Goal: Task Accomplishment & Management: Use online tool/utility

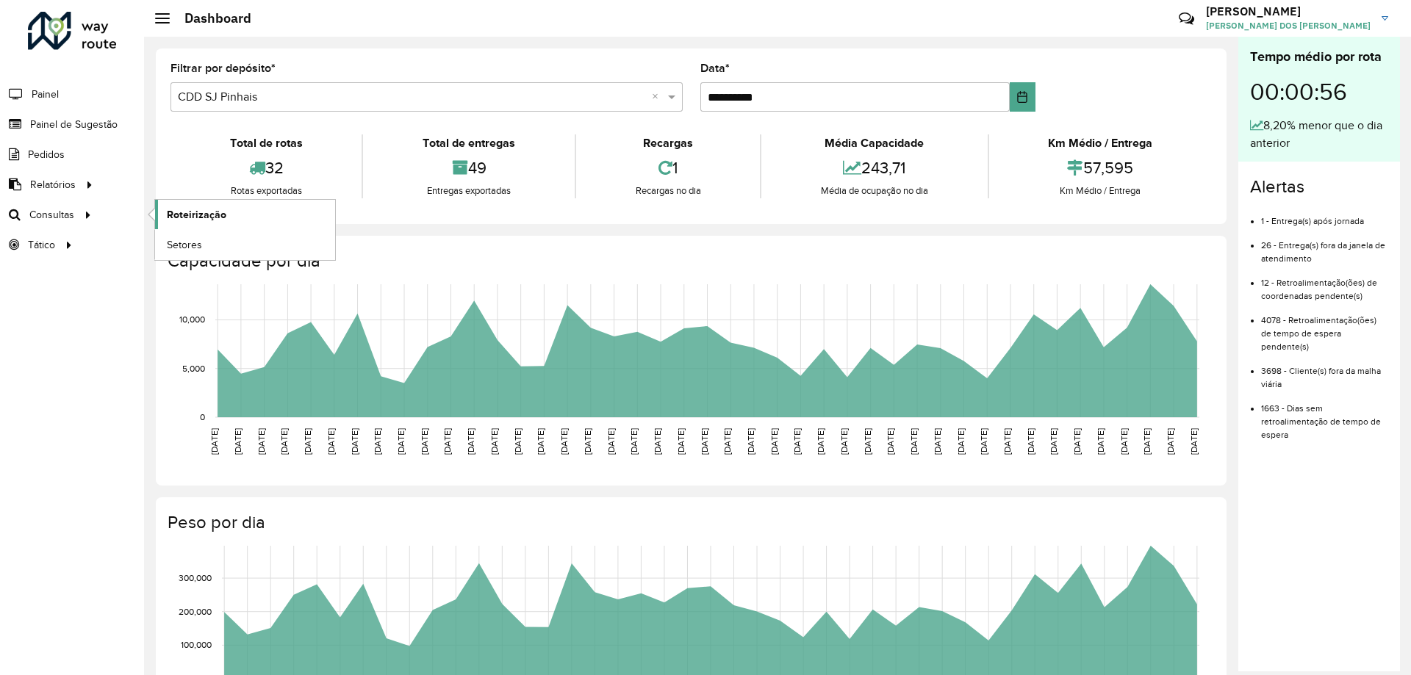
click at [209, 217] on span "Roteirização" at bounding box center [197, 214] width 60 height 15
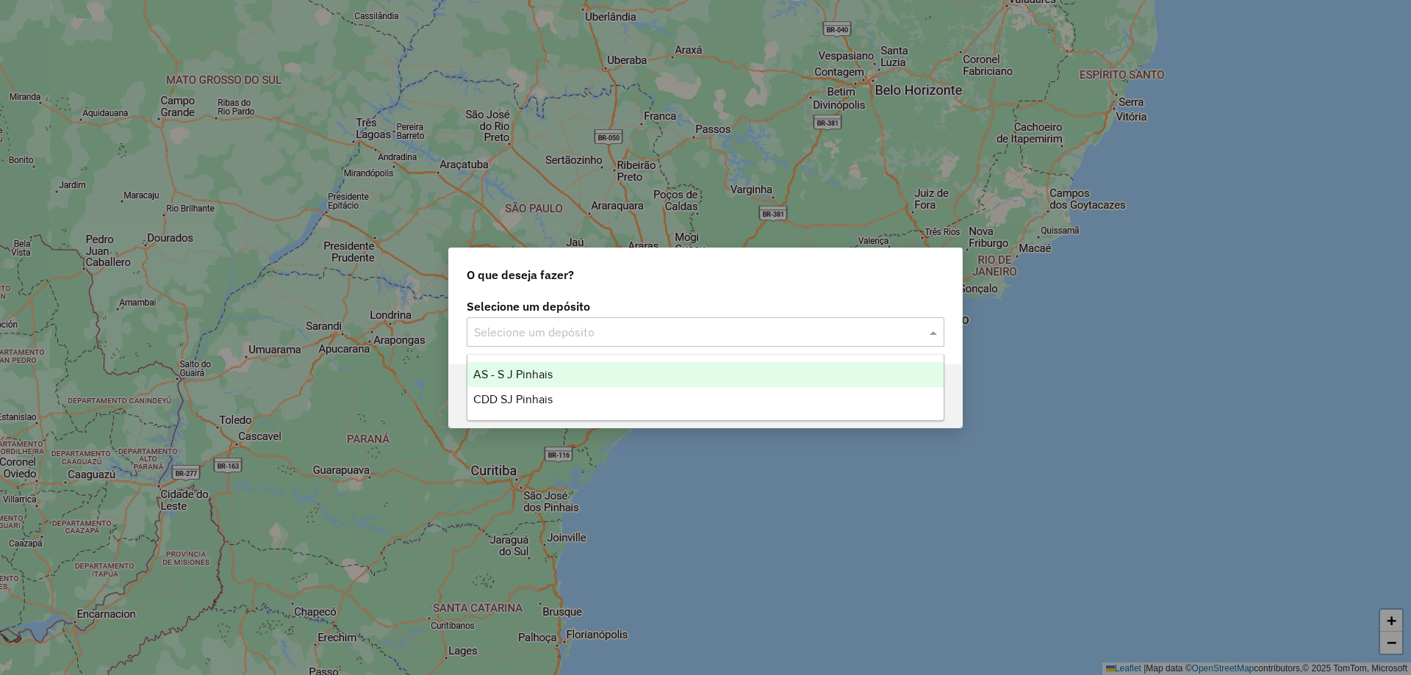
click at [595, 328] on input "text" at bounding box center [690, 333] width 433 height 18
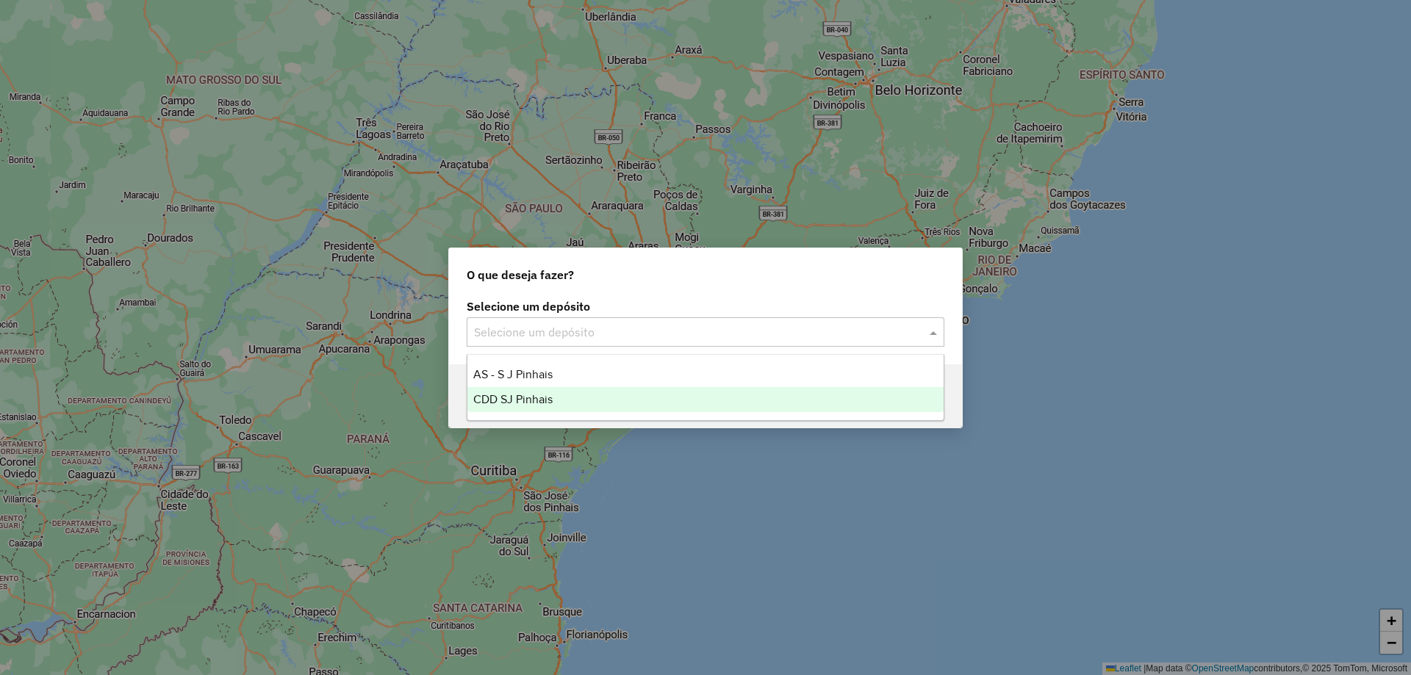
click at [536, 397] on span "CDD SJ Pinhais" at bounding box center [512, 399] width 79 height 12
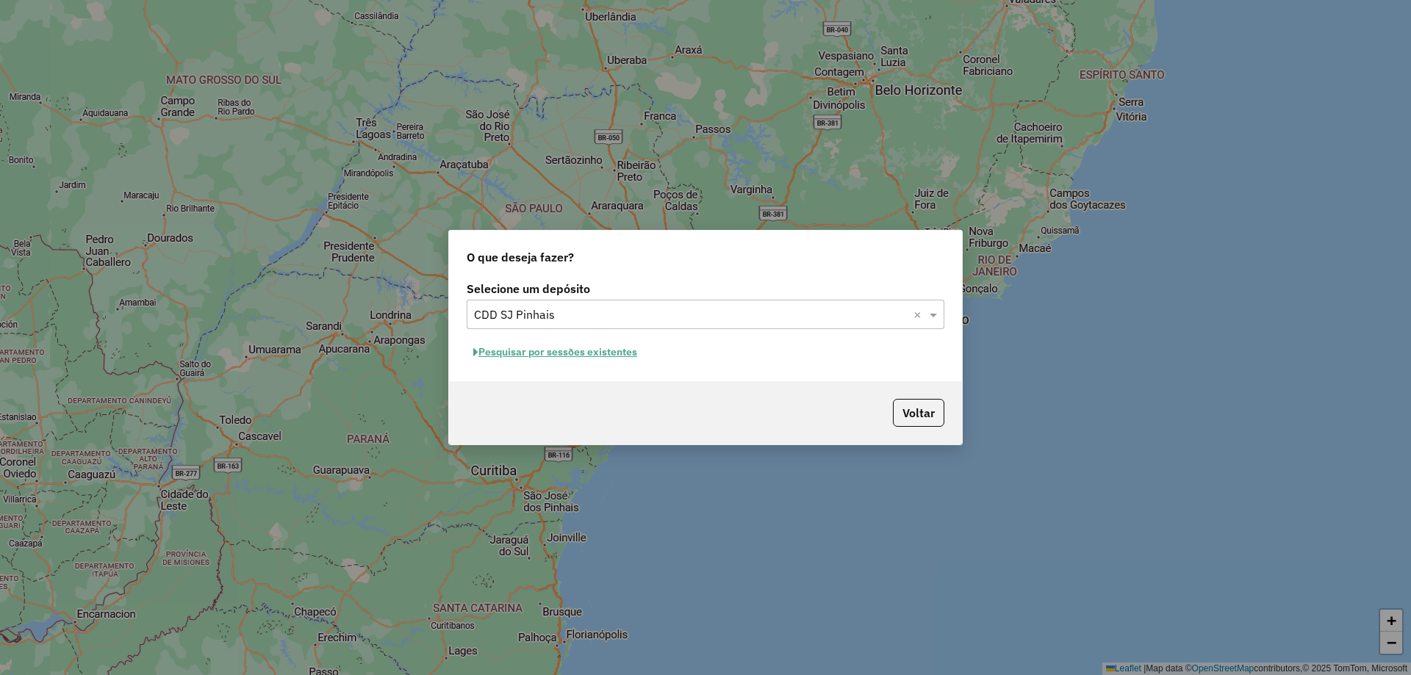
click at [602, 353] on button "Pesquisar por sessões existentes" at bounding box center [555, 352] width 177 height 23
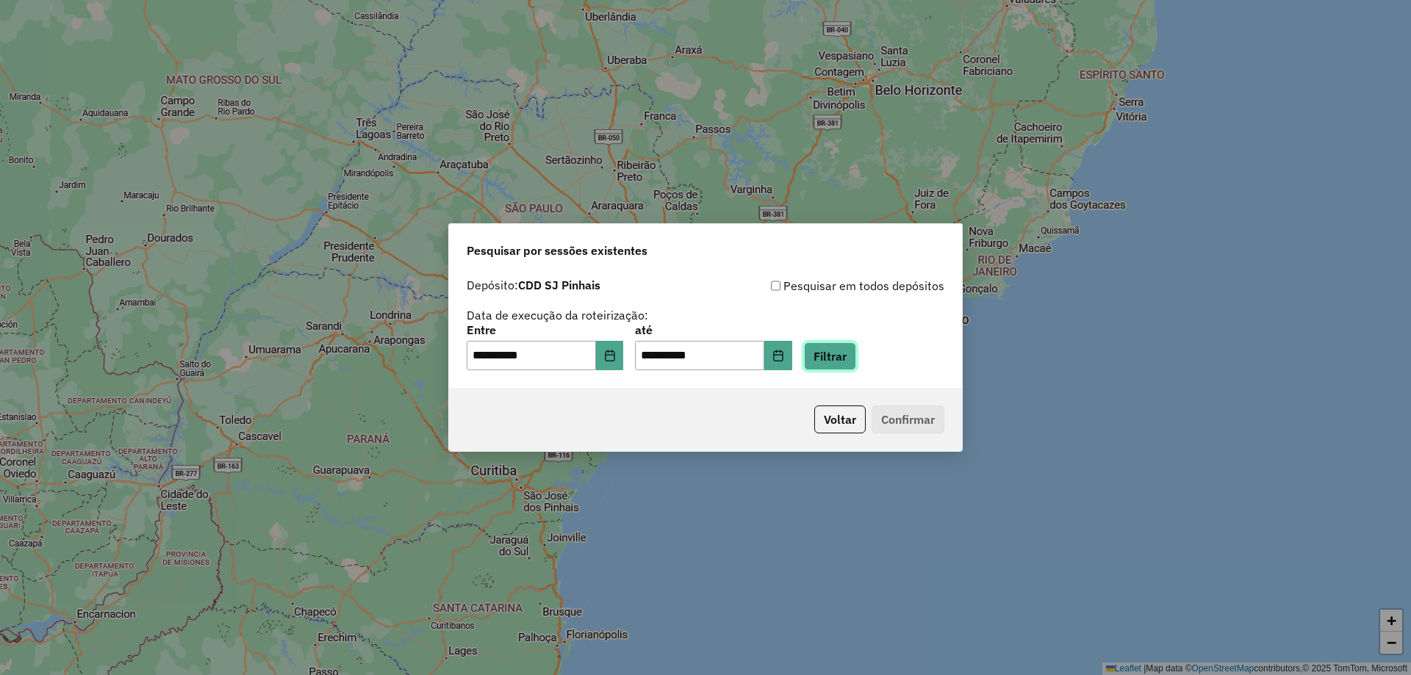
click at [840, 363] on button "Filtrar" at bounding box center [830, 356] width 52 height 28
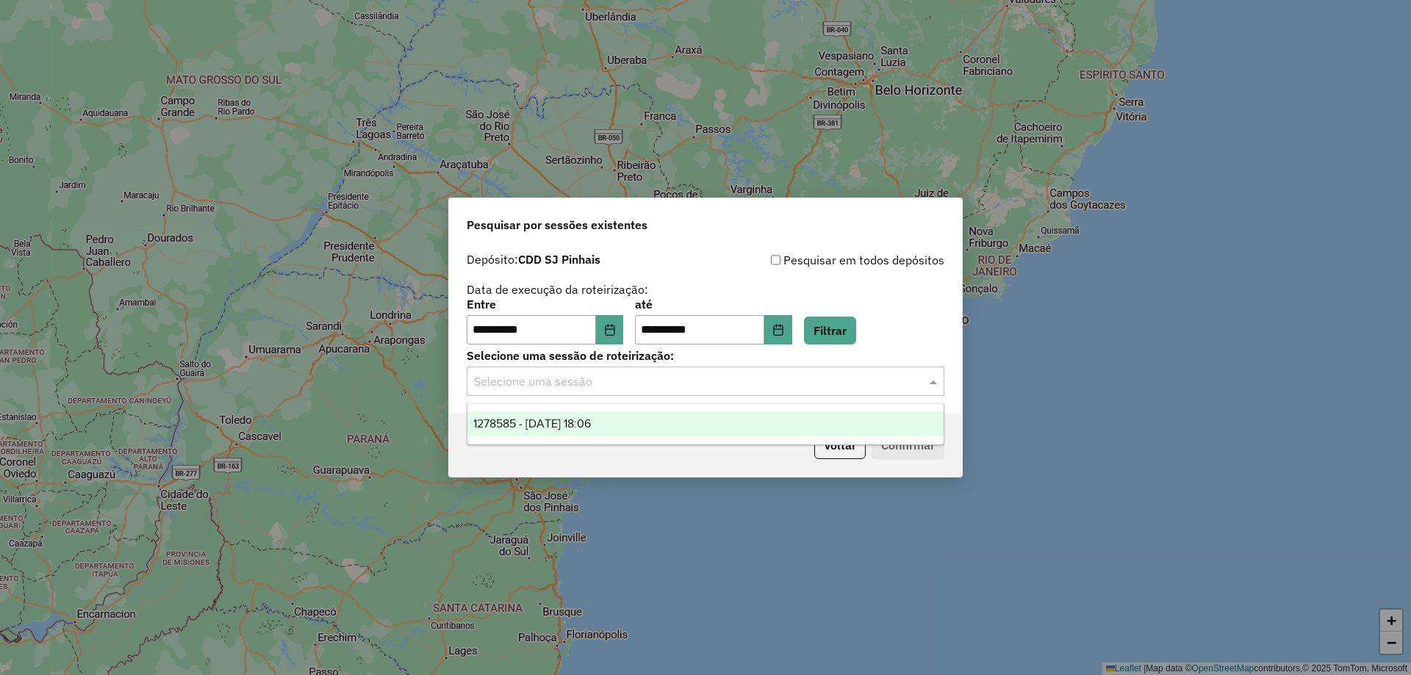
click at [699, 390] on div "Selecione uma sessão" at bounding box center [706, 381] width 478 height 29
click at [585, 422] on span "1278585 - [DATE] 18:06" at bounding box center [532, 423] width 118 height 12
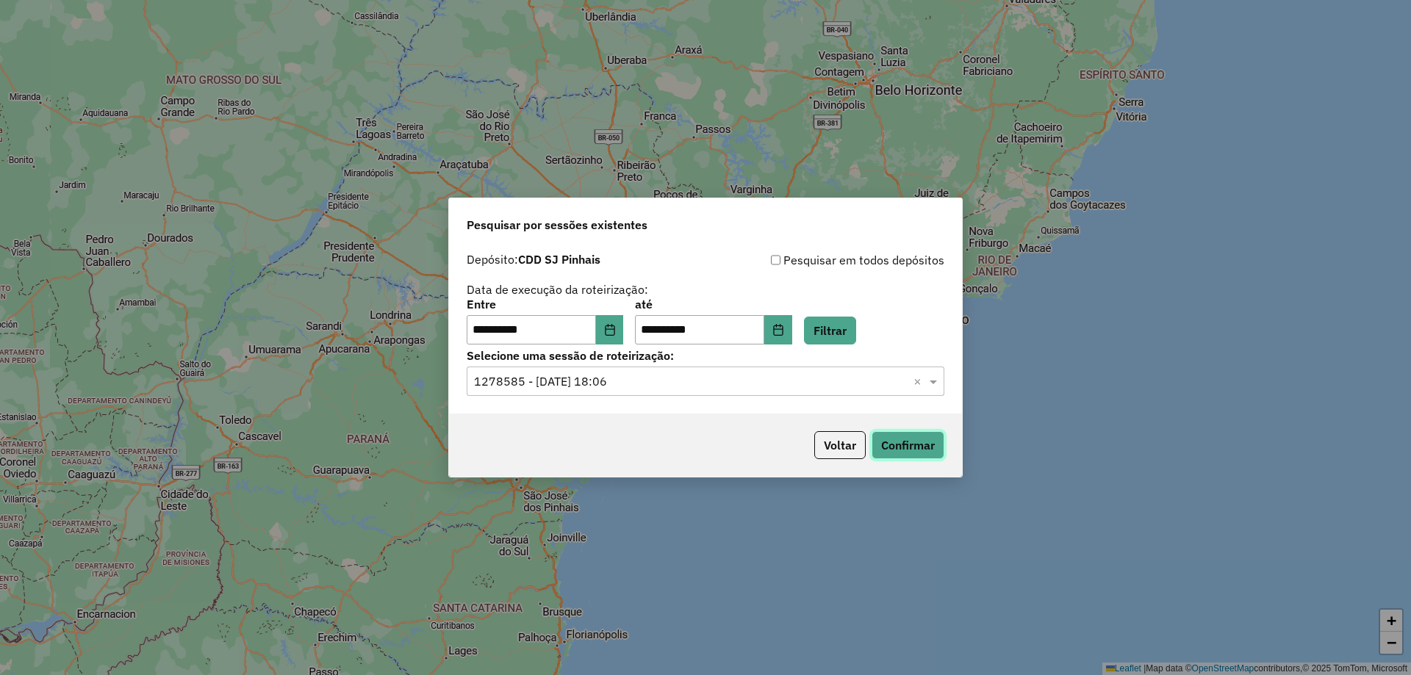
click at [941, 431] on button "Confirmar" at bounding box center [907, 445] width 73 height 28
click at [898, 447] on button "Confirmar" at bounding box center [907, 445] width 73 height 28
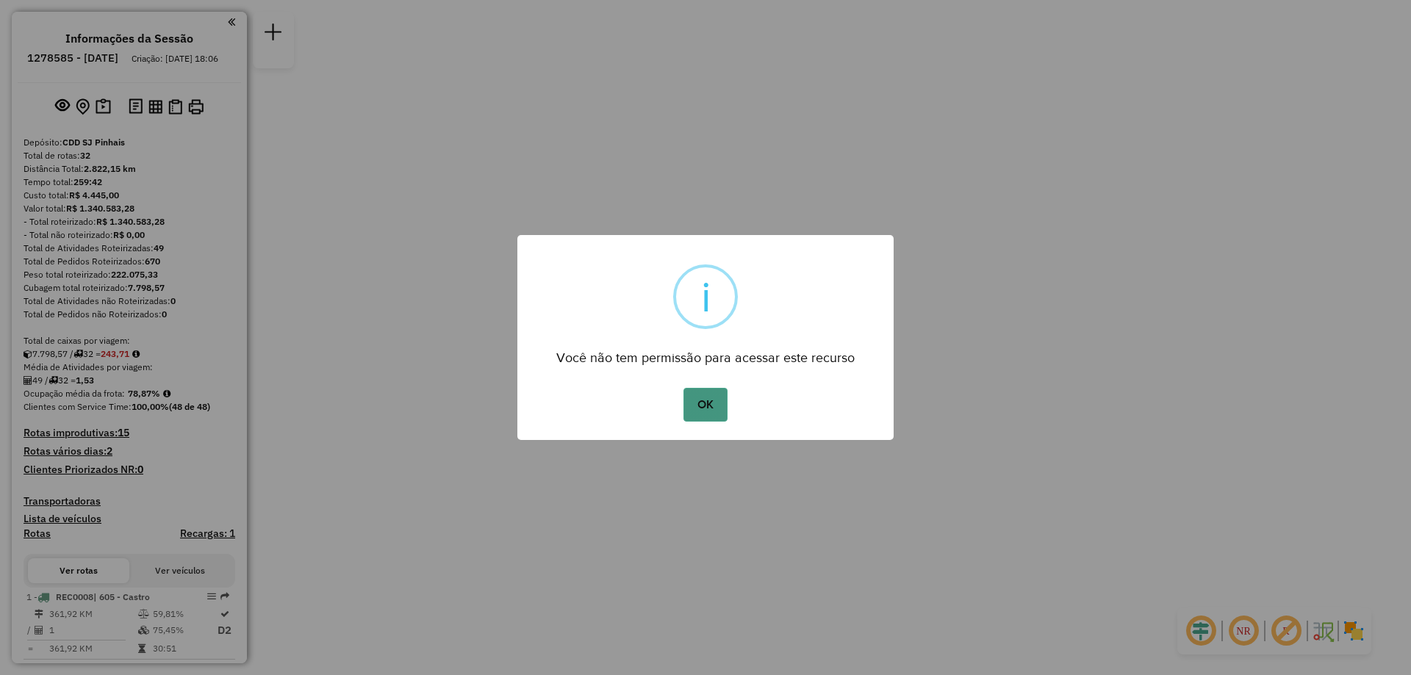
click at [688, 408] on button "OK" at bounding box center [704, 405] width 43 height 34
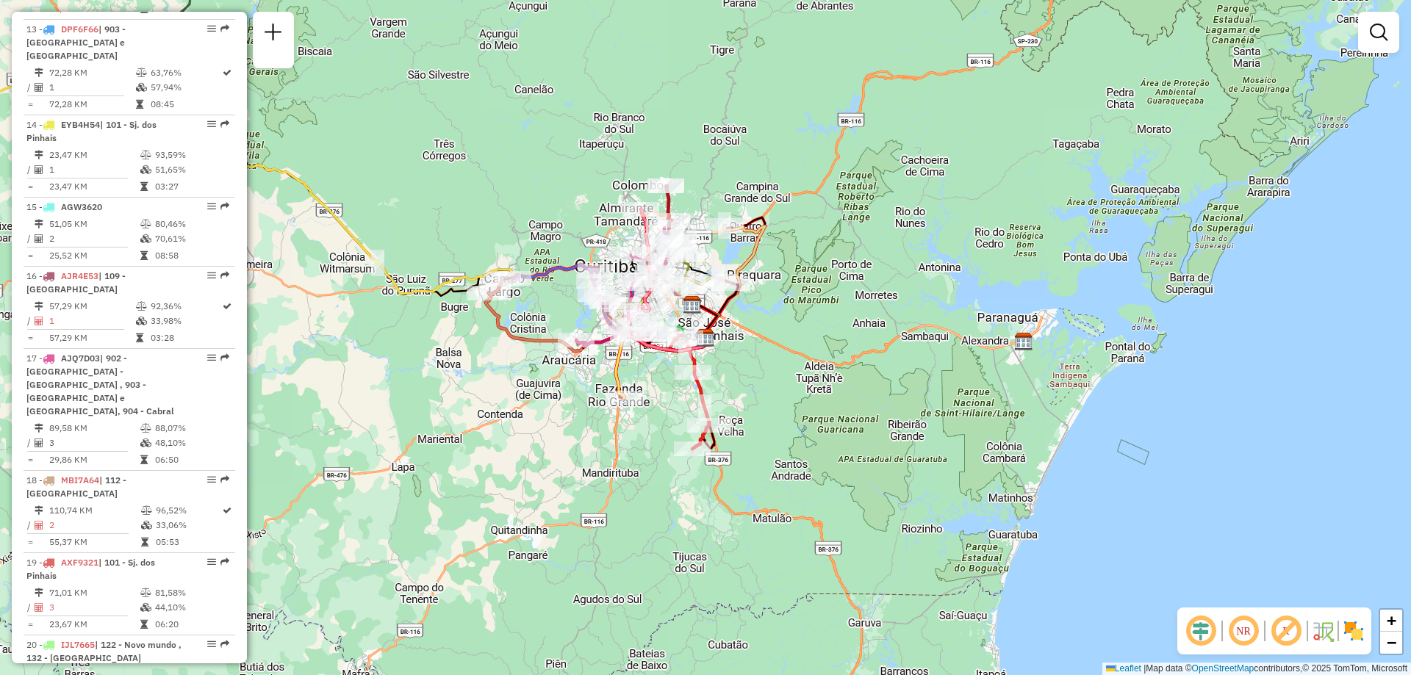
scroll to position [1543, 0]
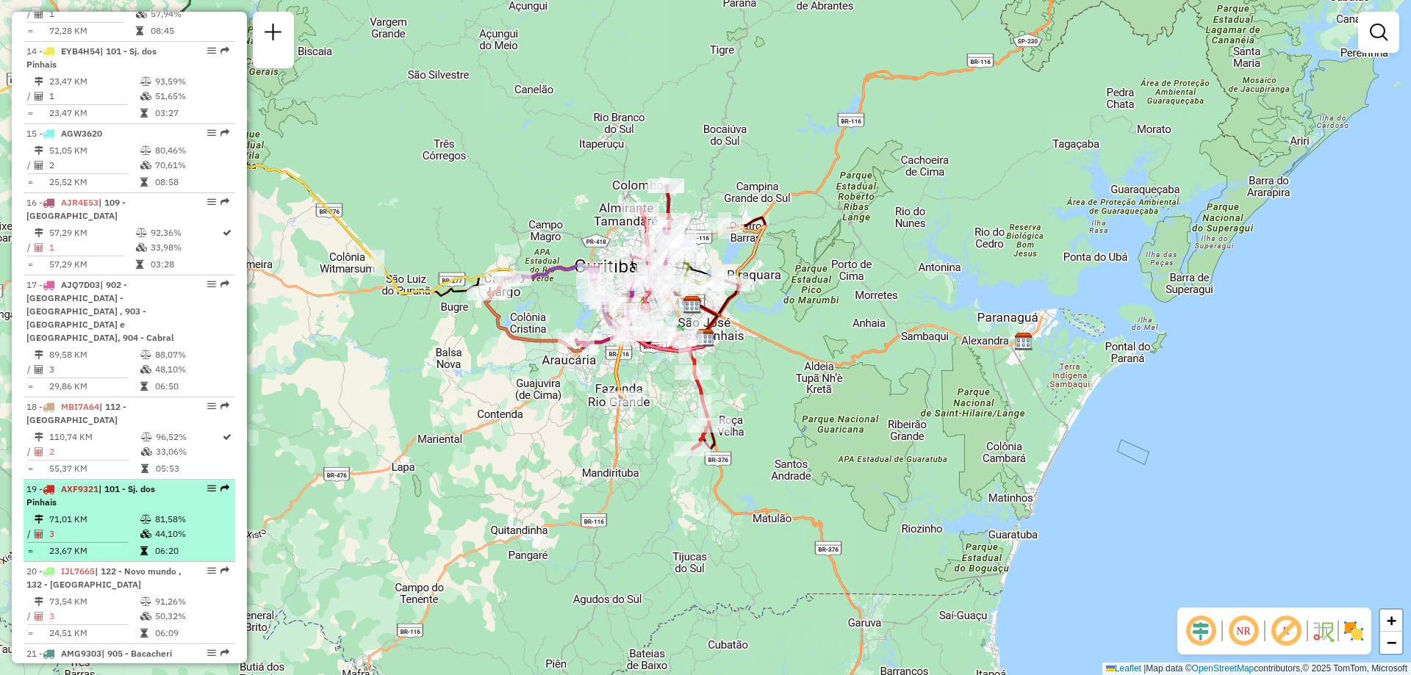
click at [112, 483] on div "19 - AXF9321 | 101 - Sj. dos Pinhais" at bounding box center [104, 496] width 156 height 26
select select "**********"
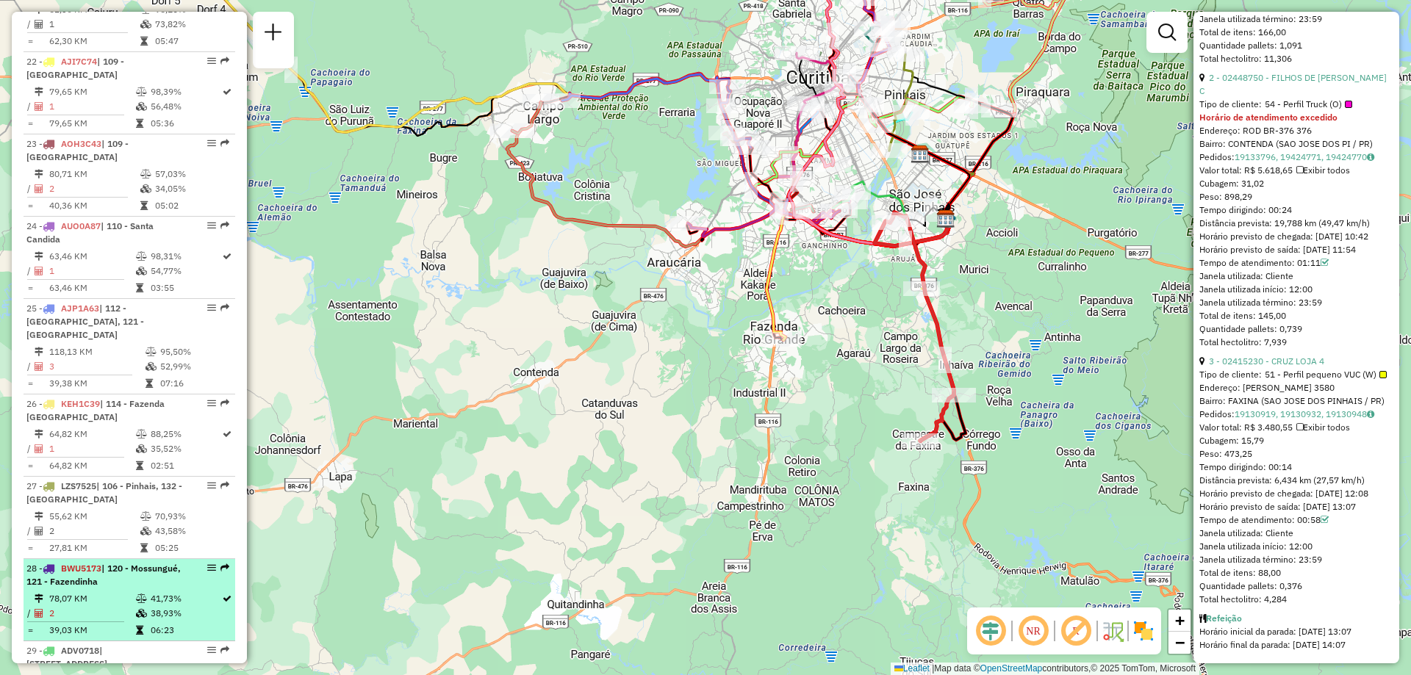
scroll to position [2277, 0]
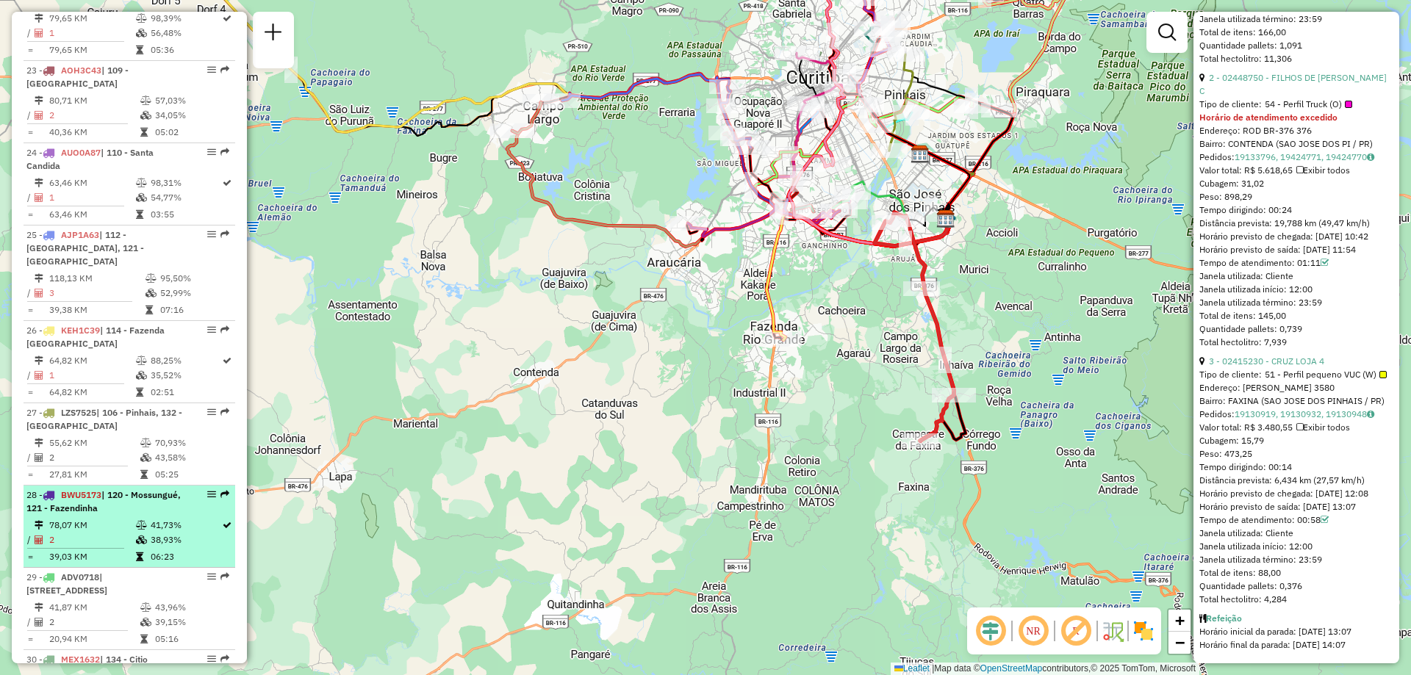
click at [118, 533] on td "2" at bounding box center [91, 540] width 87 height 15
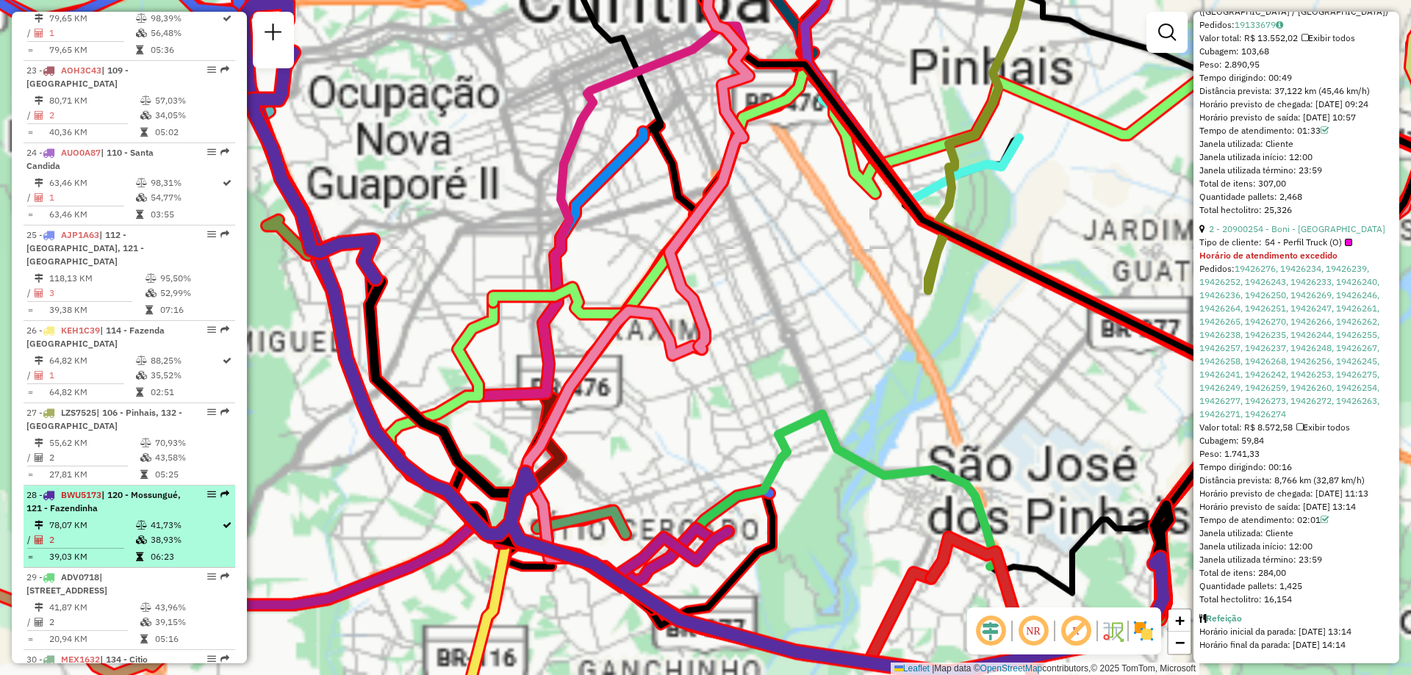
scroll to position [732, 0]
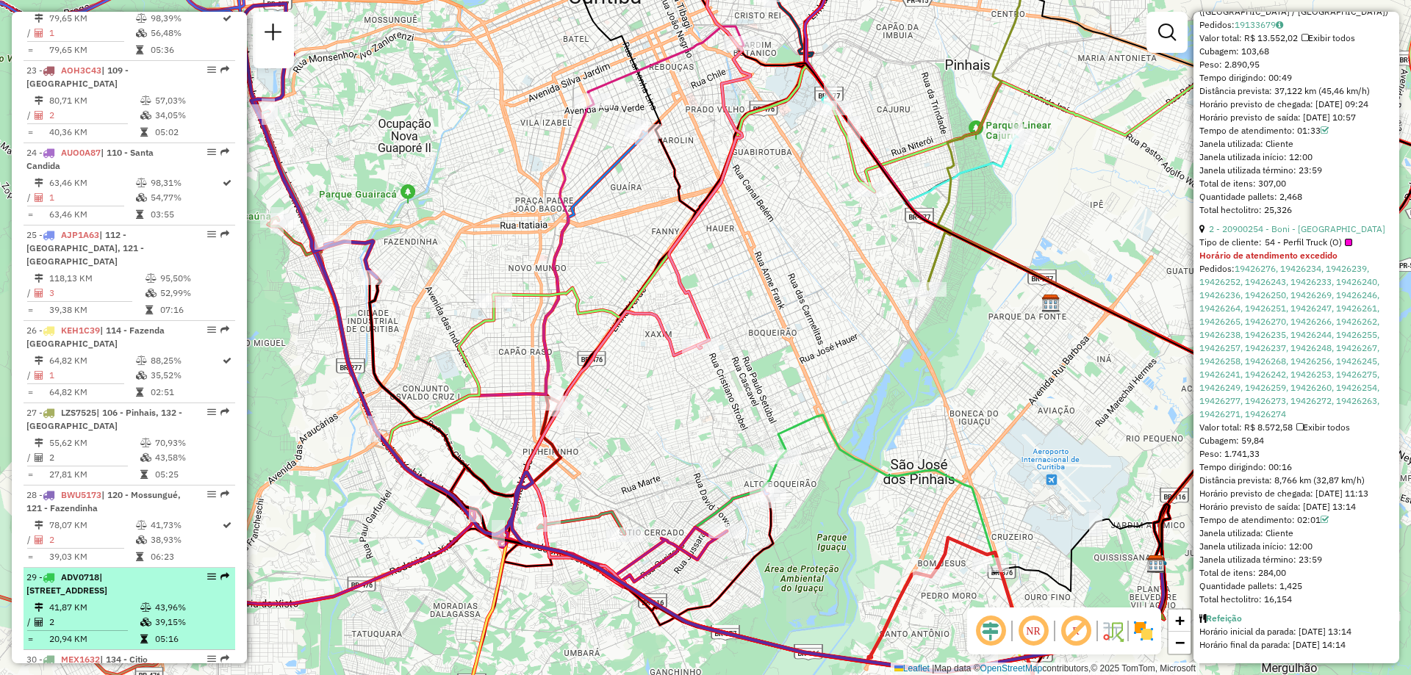
click at [107, 572] on span "| 101 - Sj. dos Pinhais, 133 - Alto boqueirão" at bounding box center [66, 584] width 81 height 24
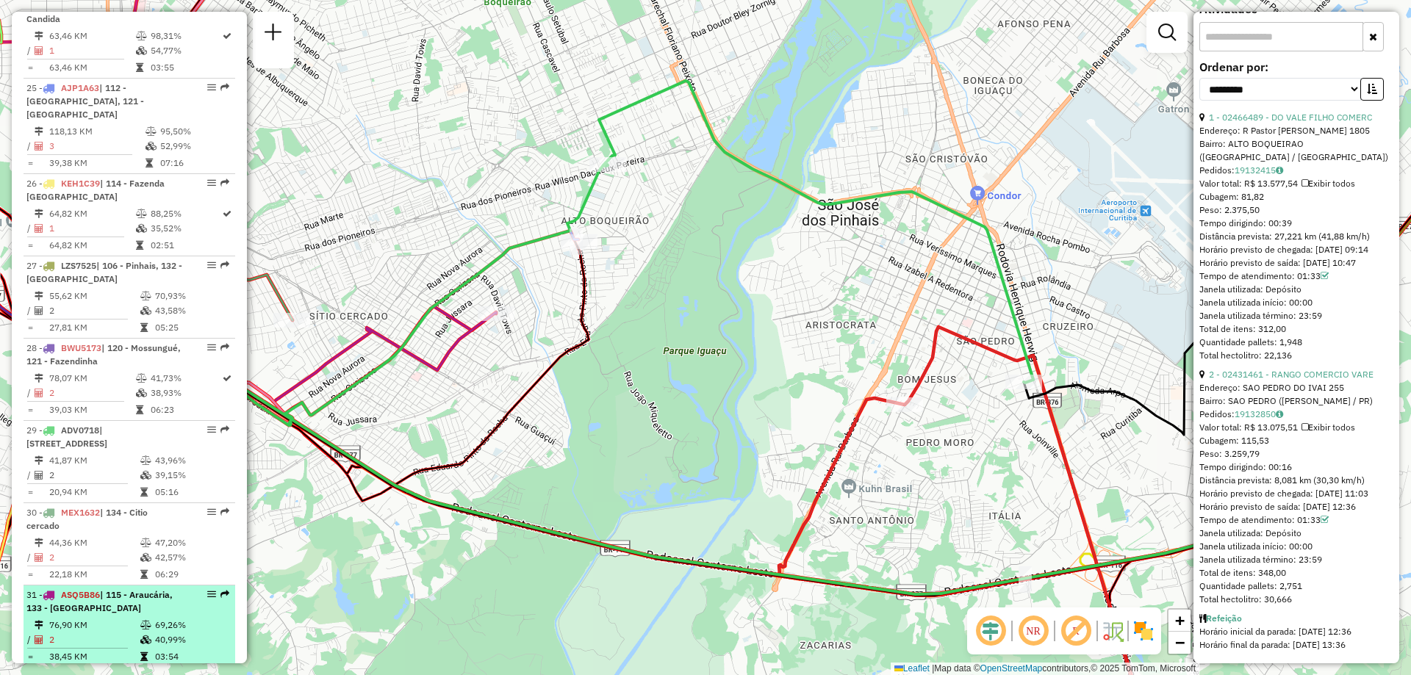
scroll to position [2430, 0]
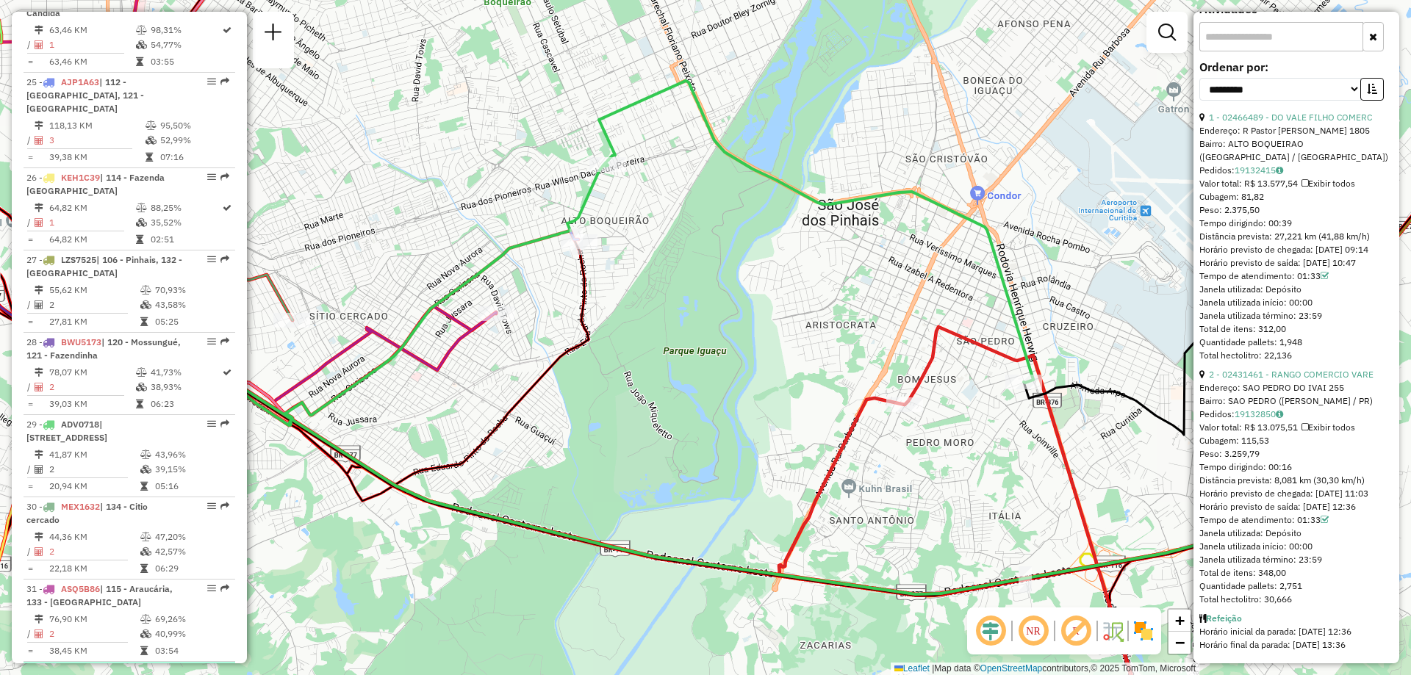
click at [114, 666] on span "| 132 - Xaxim , 200 - Almirante" at bounding box center [102, 678] width 153 height 24
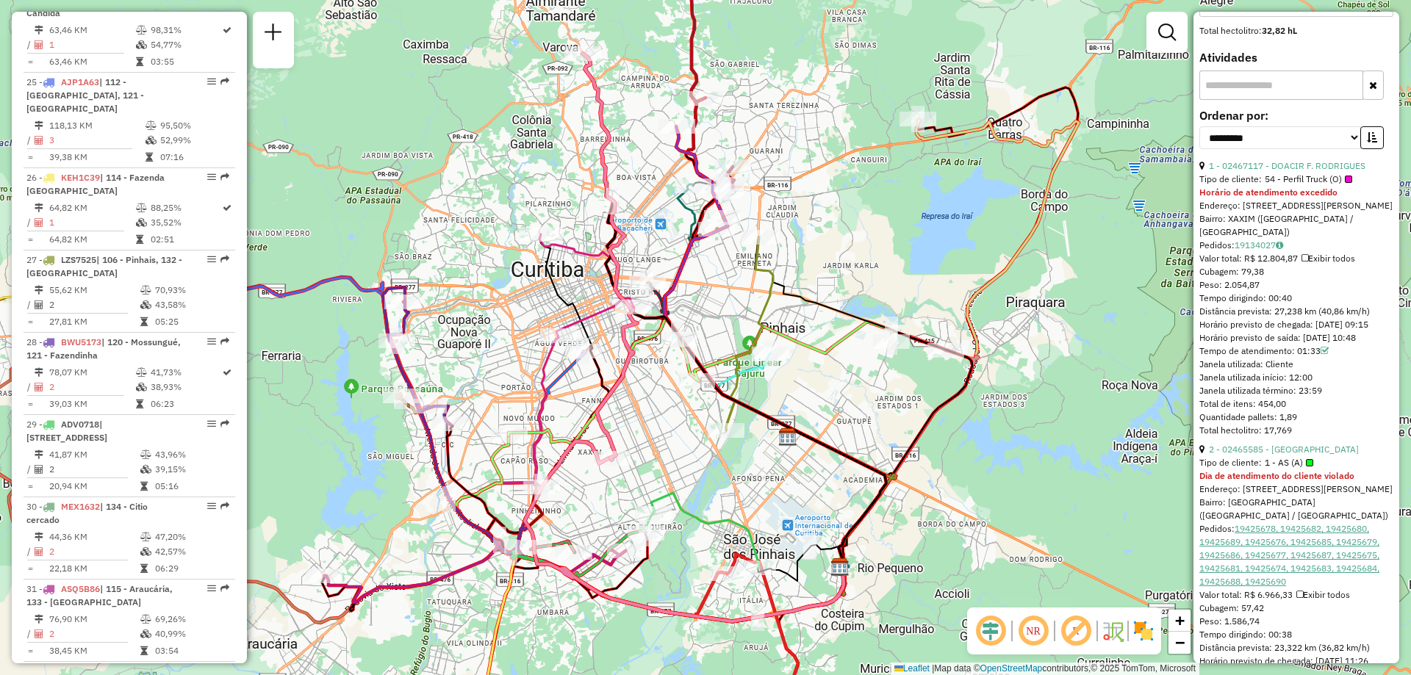
scroll to position [413, 0]
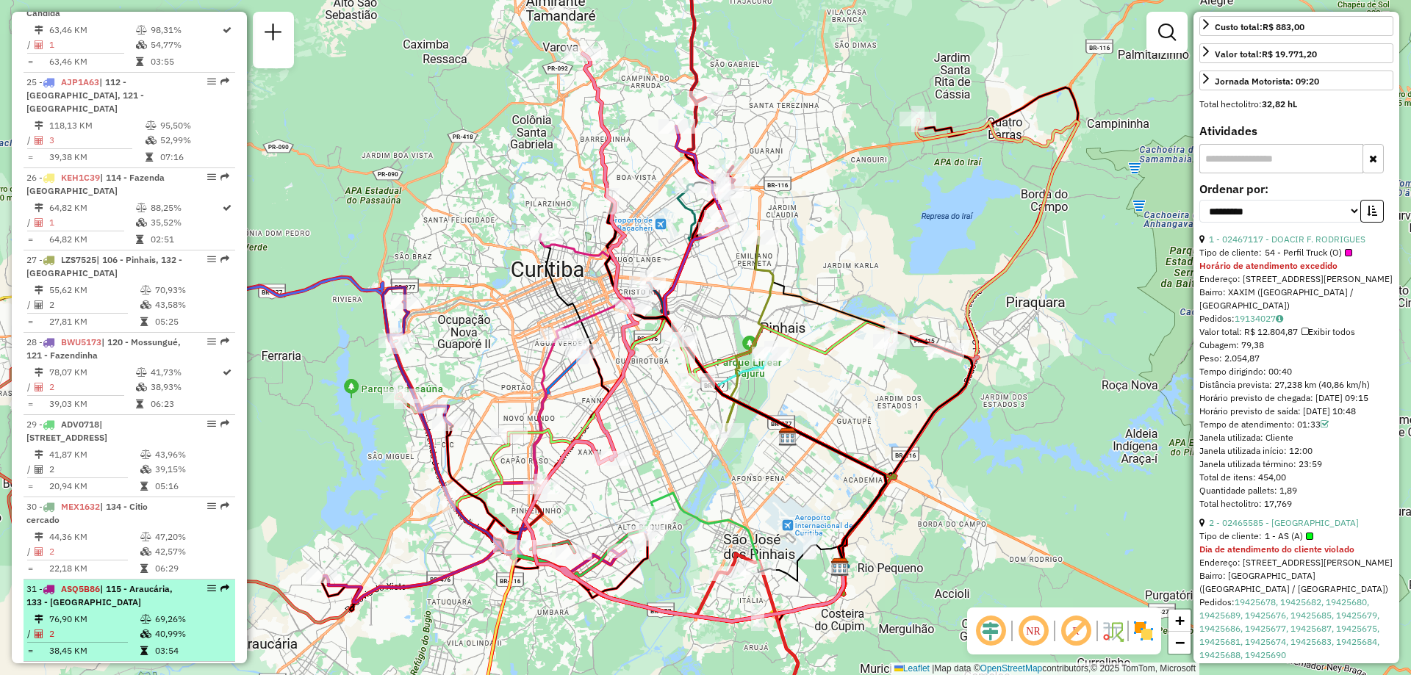
click at [134, 627] on td "2" at bounding box center [93, 634] width 91 height 15
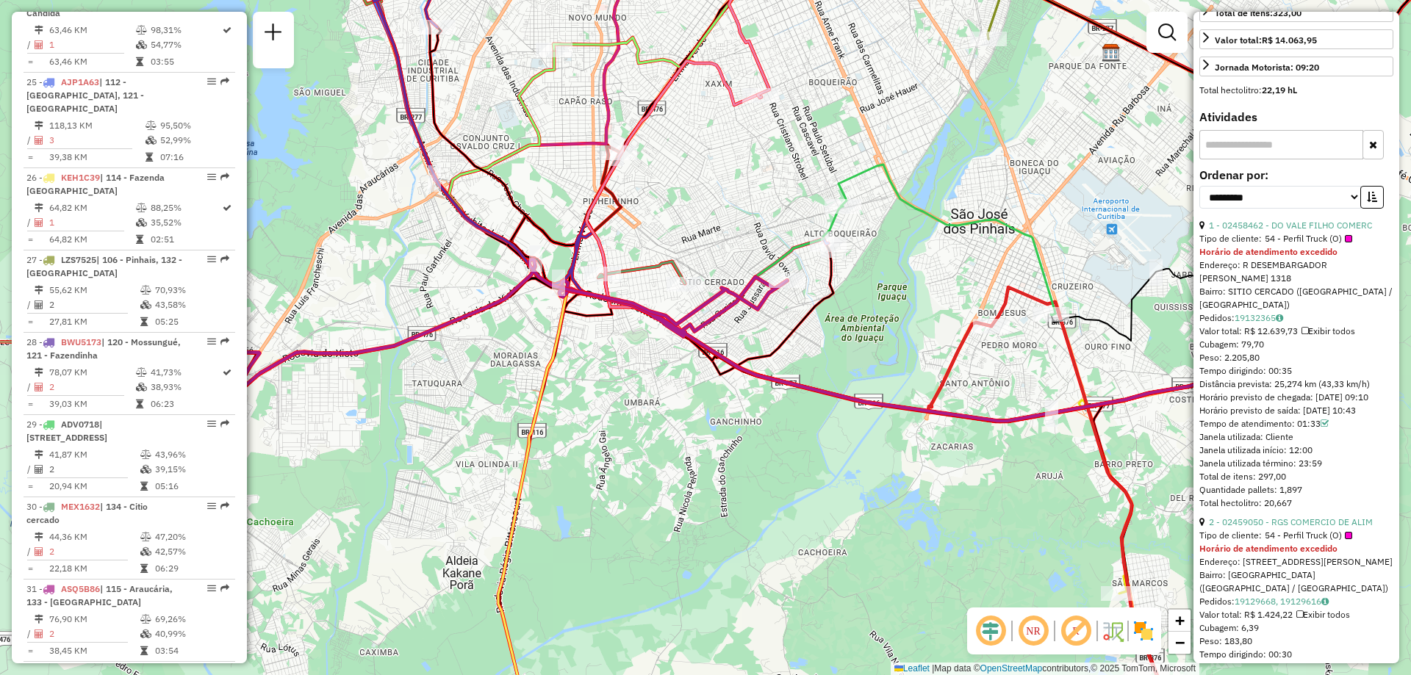
scroll to position [568, 0]
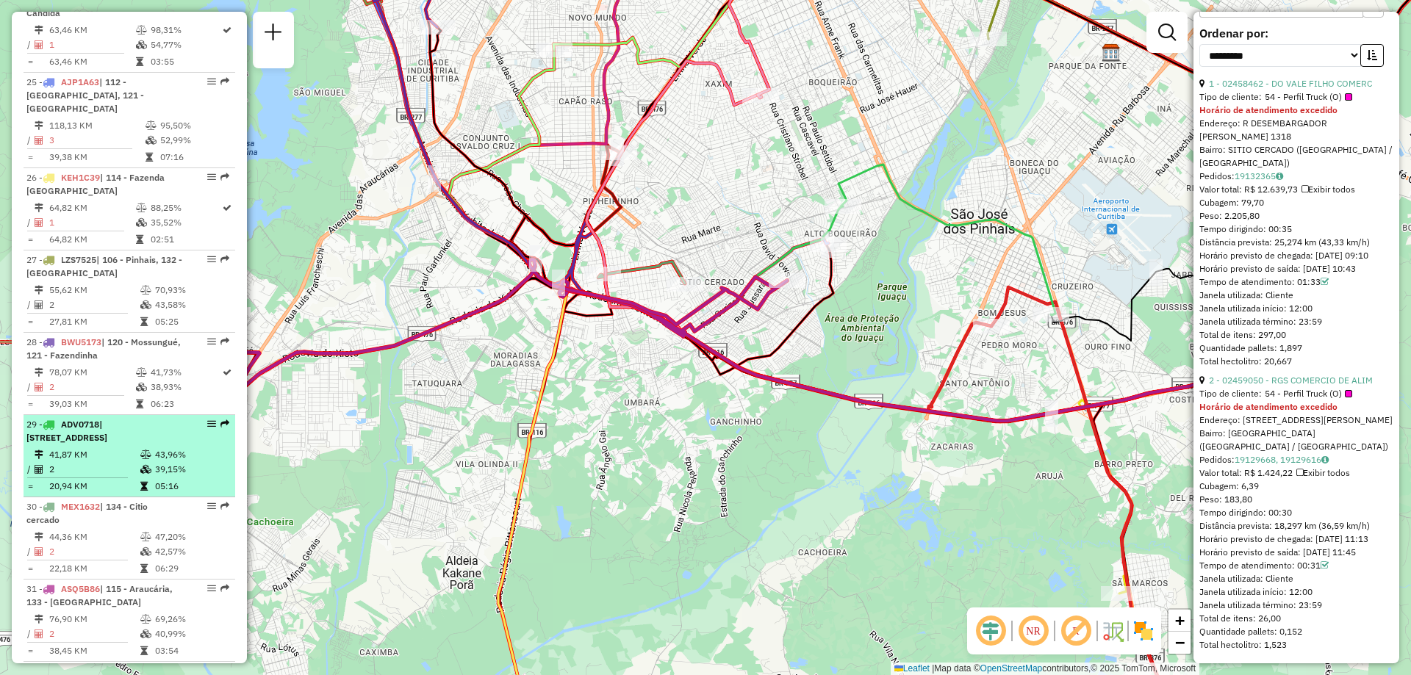
click at [129, 415] on li "29 - ADV0718 | 101 - Sj. dos Pinhais, 133 - Alto boqueirão 41,87 KM 43,96% / 2 …" at bounding box center [130, 456] width 212 height 82
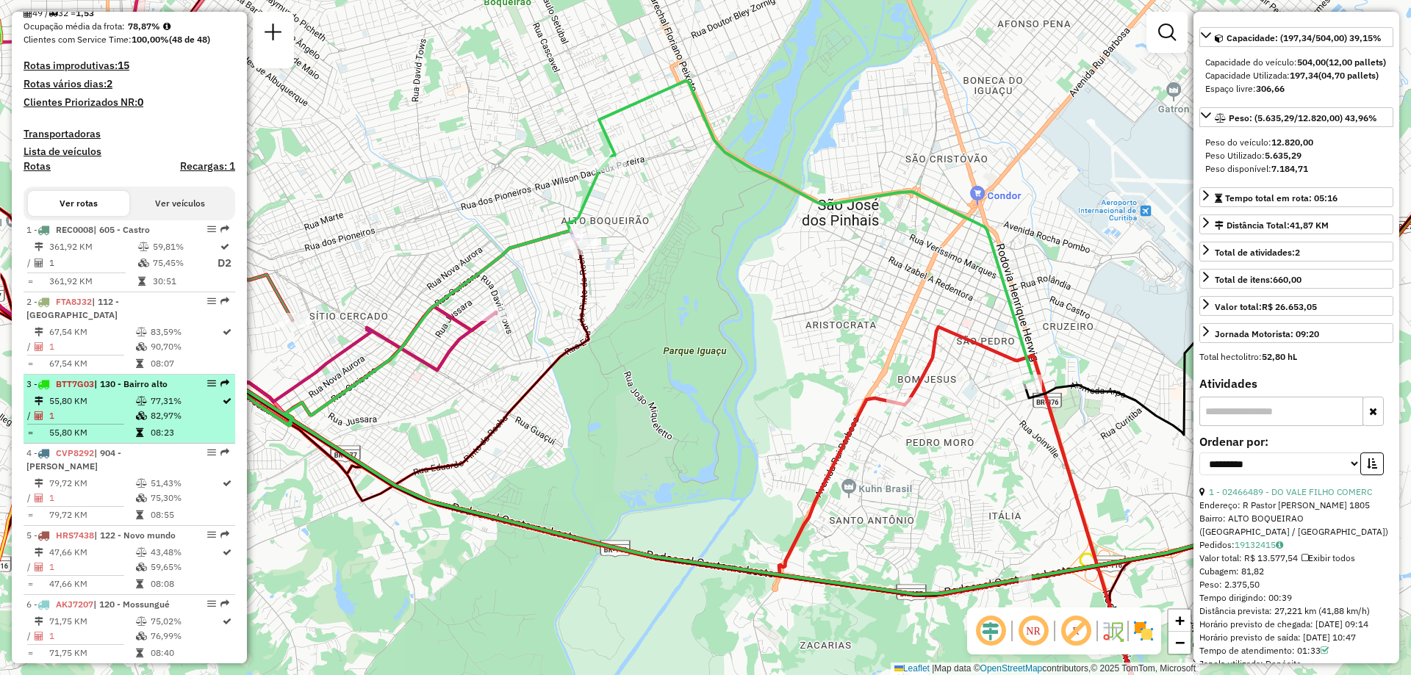
scroll to position [441, 0]
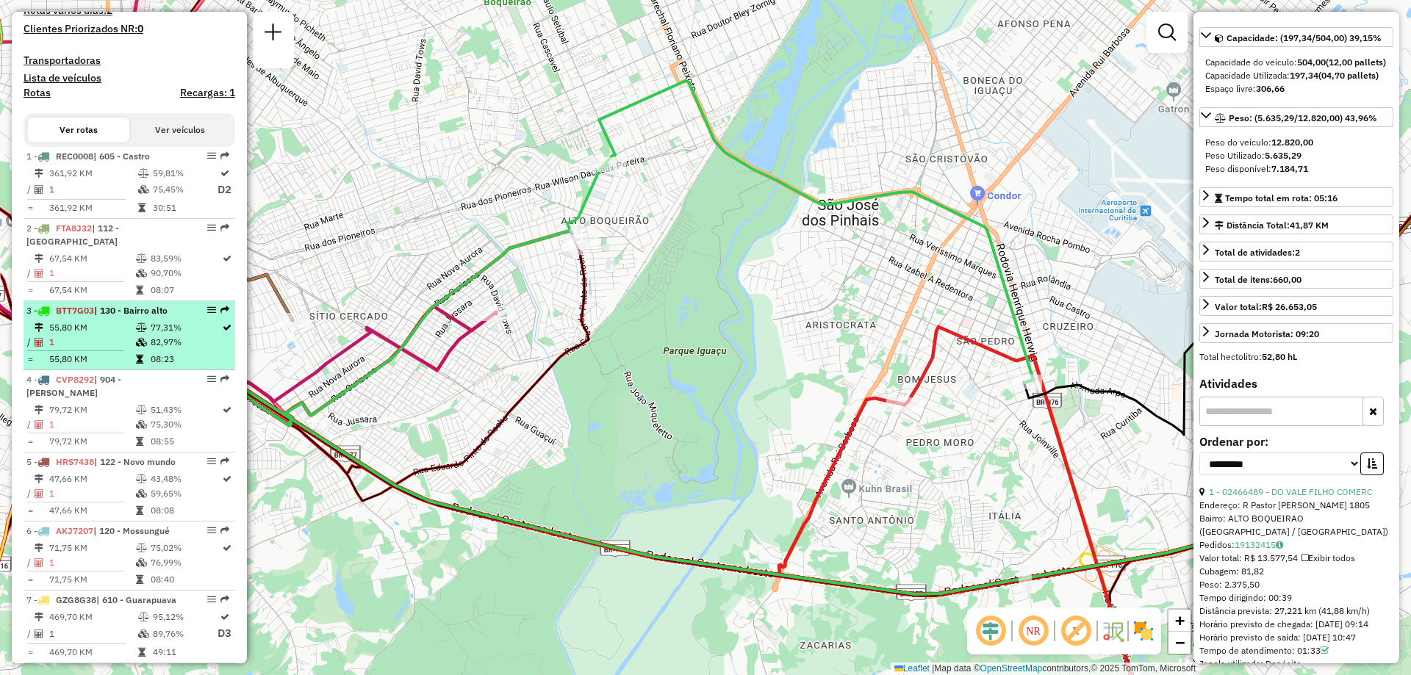
click at [64, 350] on td "1" at bounding box center [91, 342] width 87 height 15
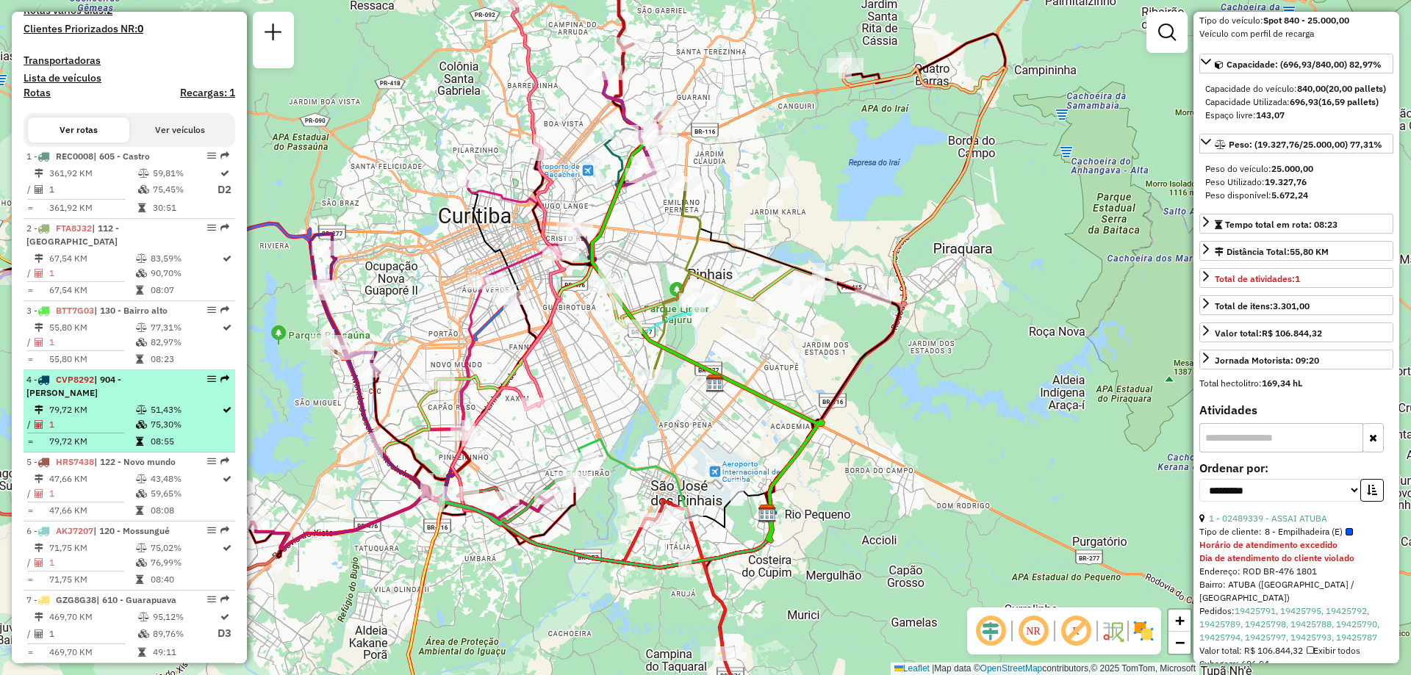
click at [92, 428] on td "1" at bounding box center [91, 424] width 87 height 15
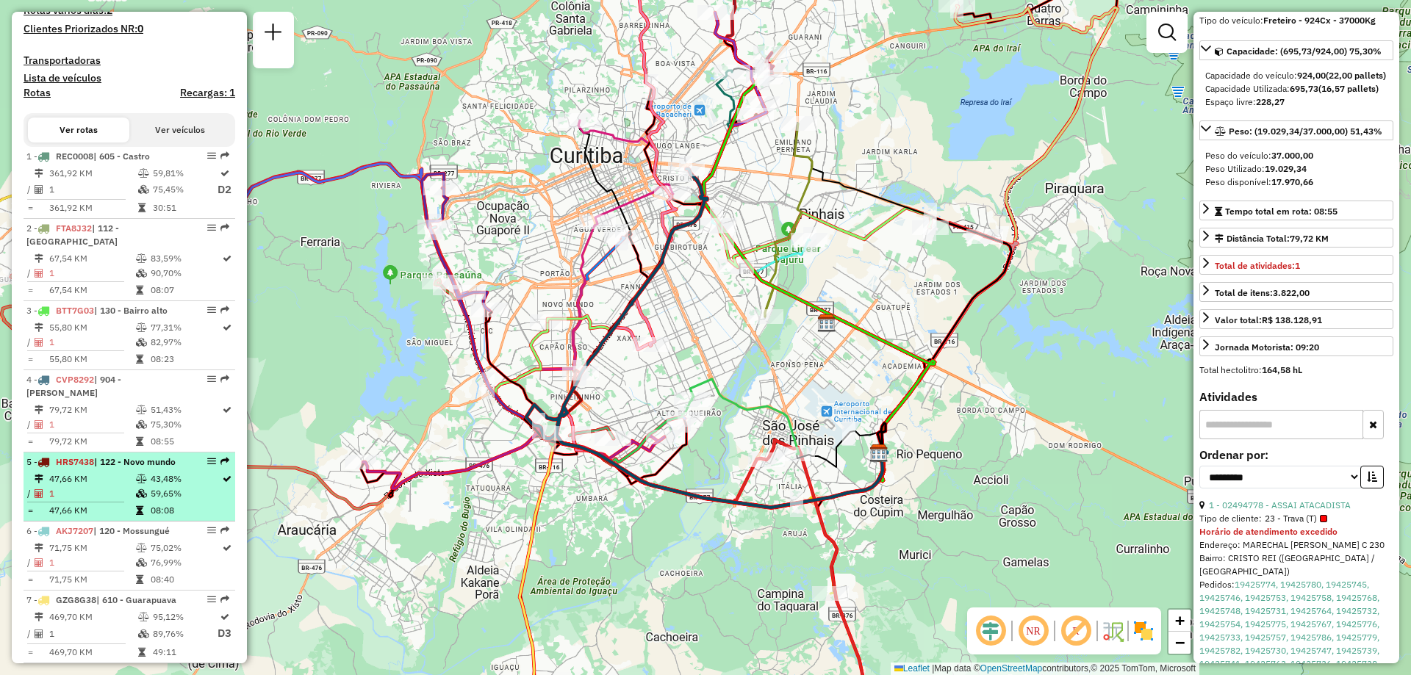
click at [115, 486] on td "47,66 KM" at bounding box center [91, 479] width 87 height 15
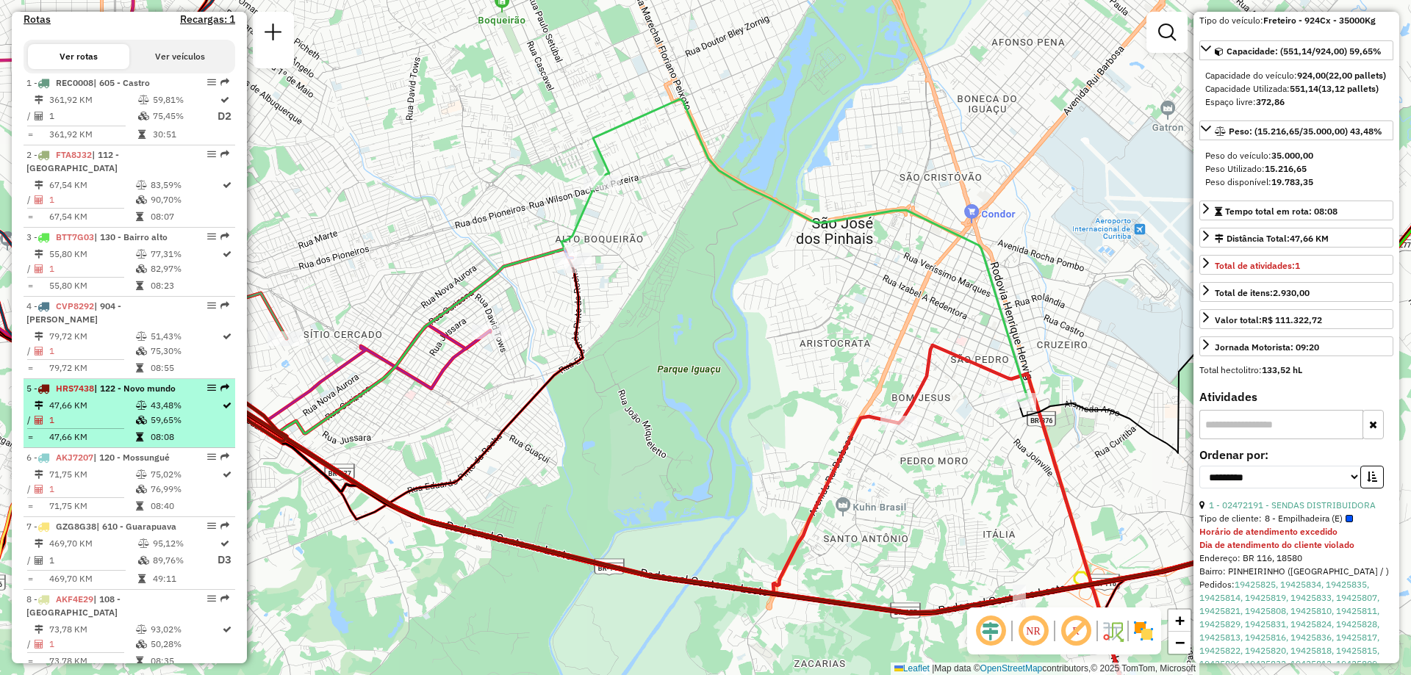
scroll to position [661, 0]
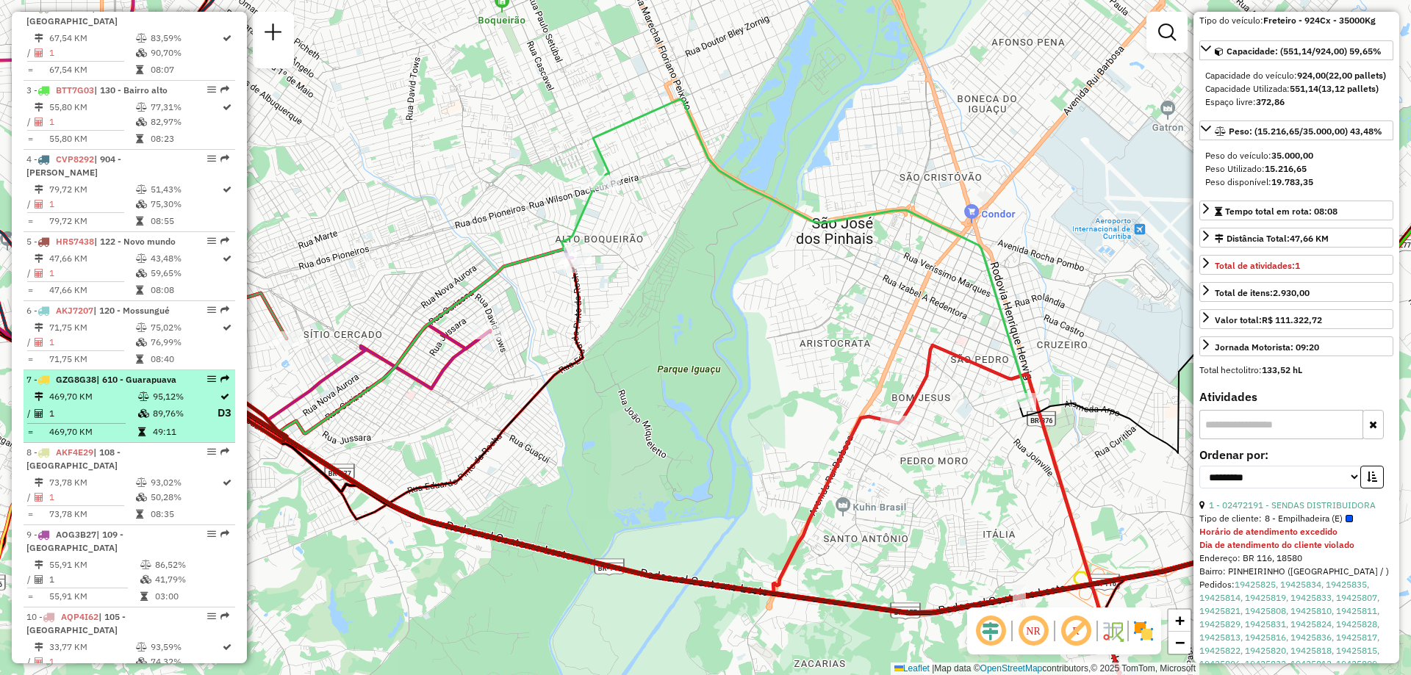
click at [129, 422] on td "1" at bounding box center [92, 413] width 89 height 18
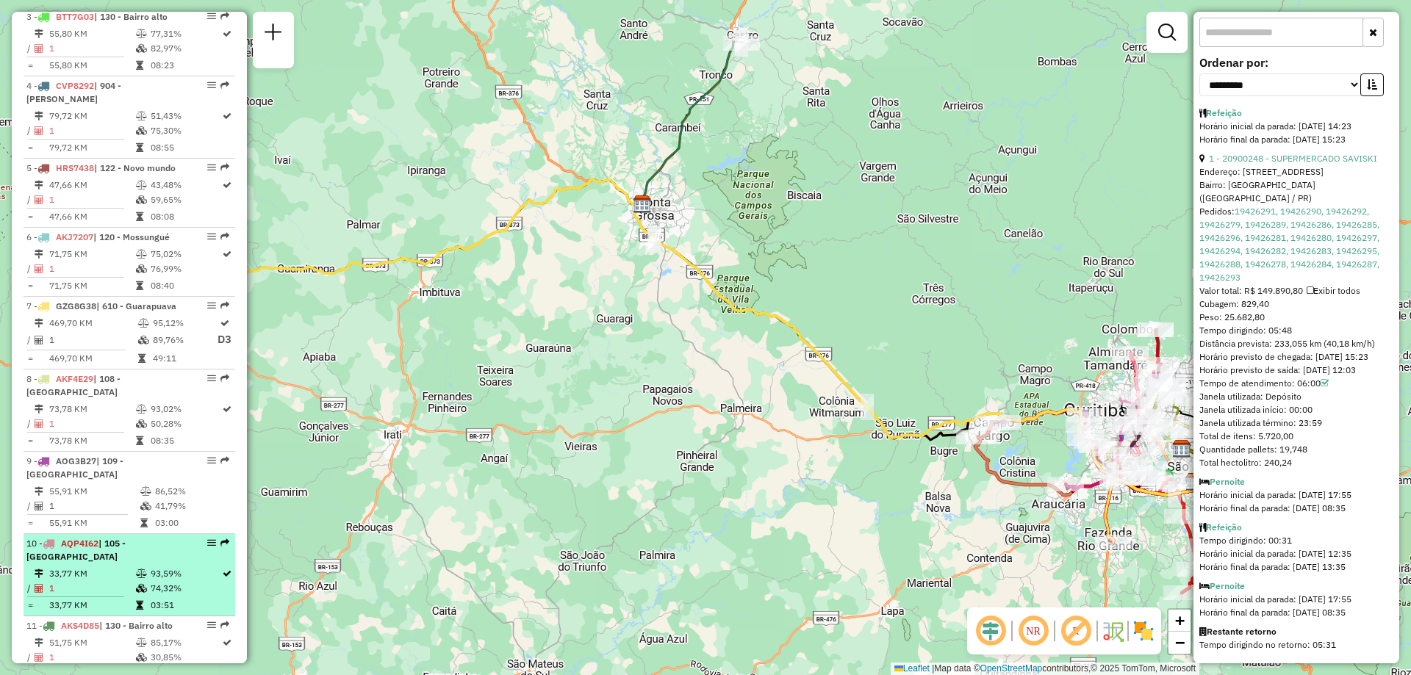
scroll to position [882, 0]
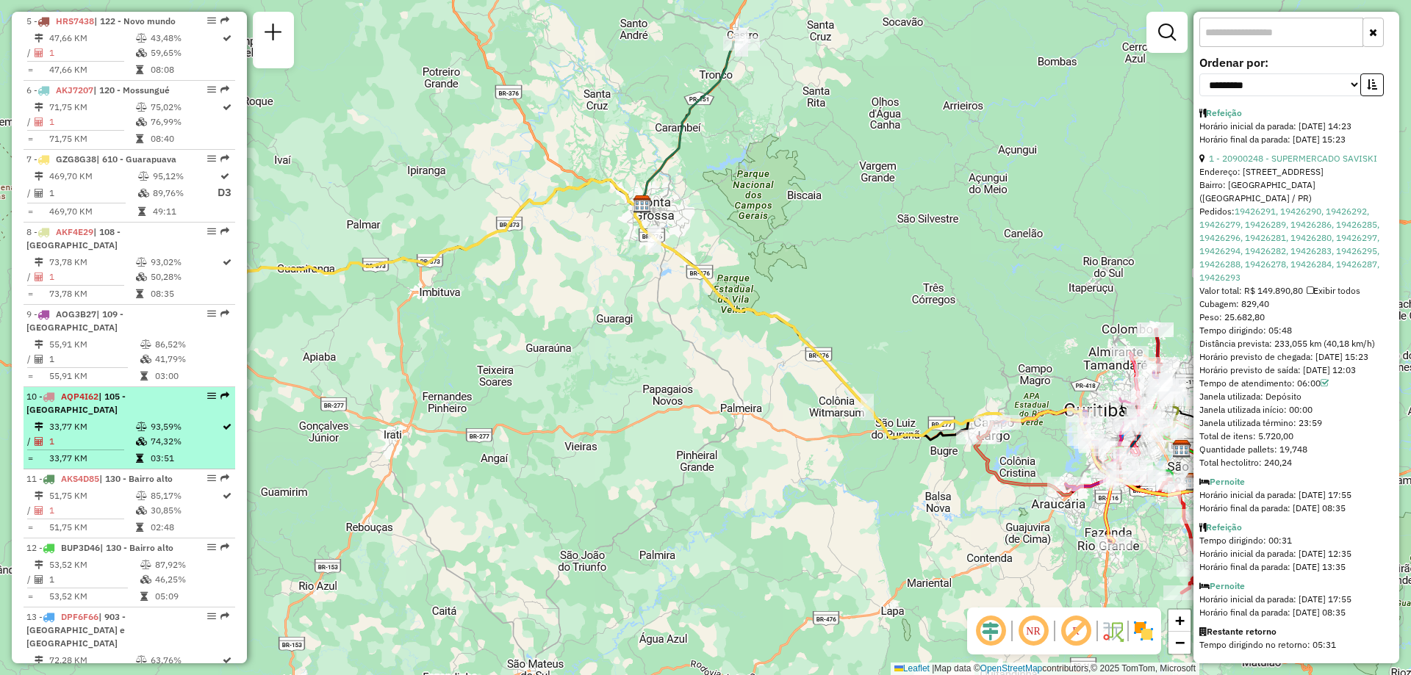
click at [125, 518] on td at bounding box center [80, 519] width 109 height 2
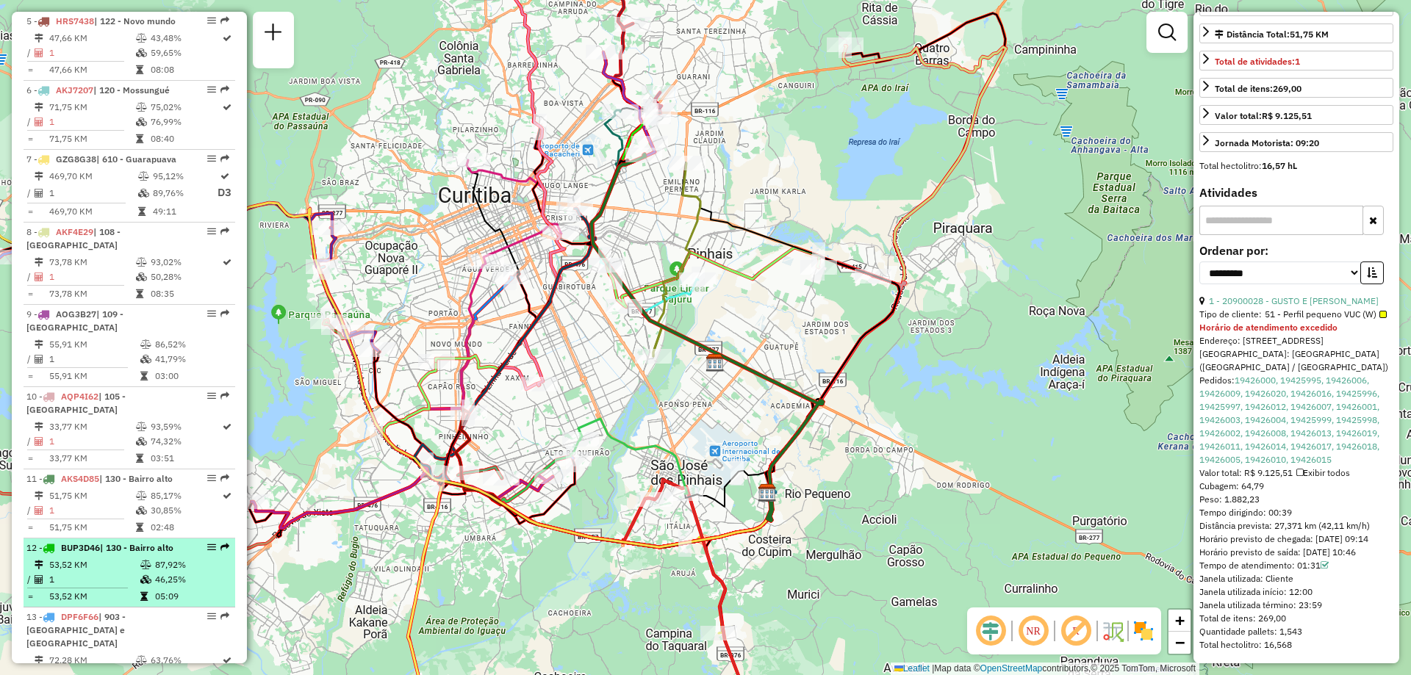
click at [77, 558] on td "53,52 KM" at bounding box center [93, 565] width 91 height 15
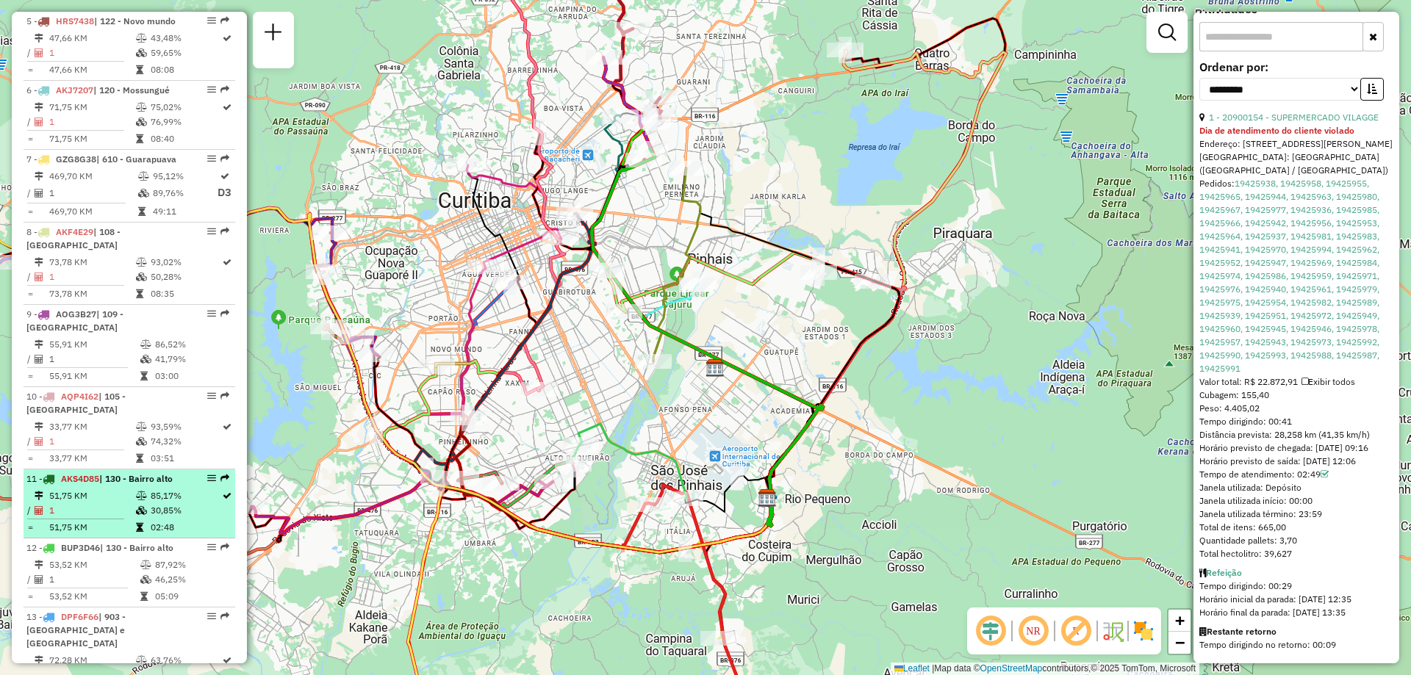
scroll to position [1029, 0]
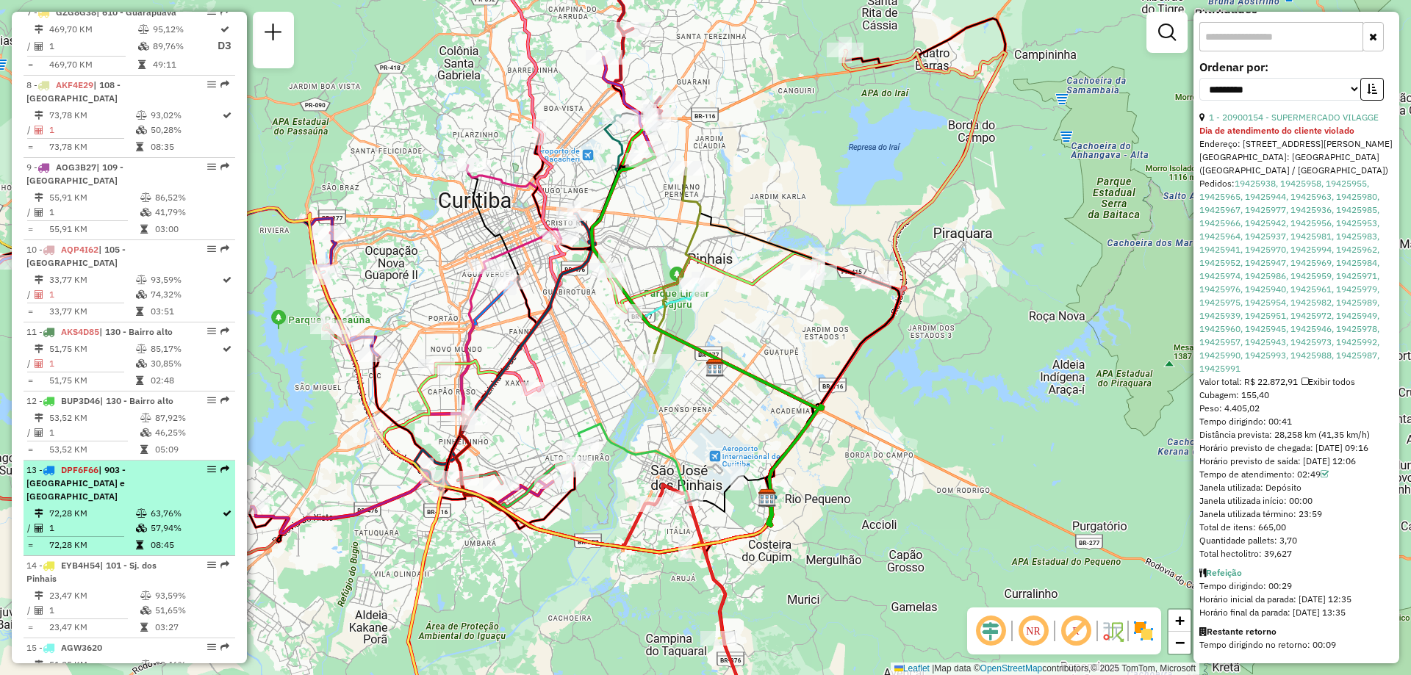
click at [119, 506] on td "72,28 KM" at bounding box center [91, 513] width 87 height 15
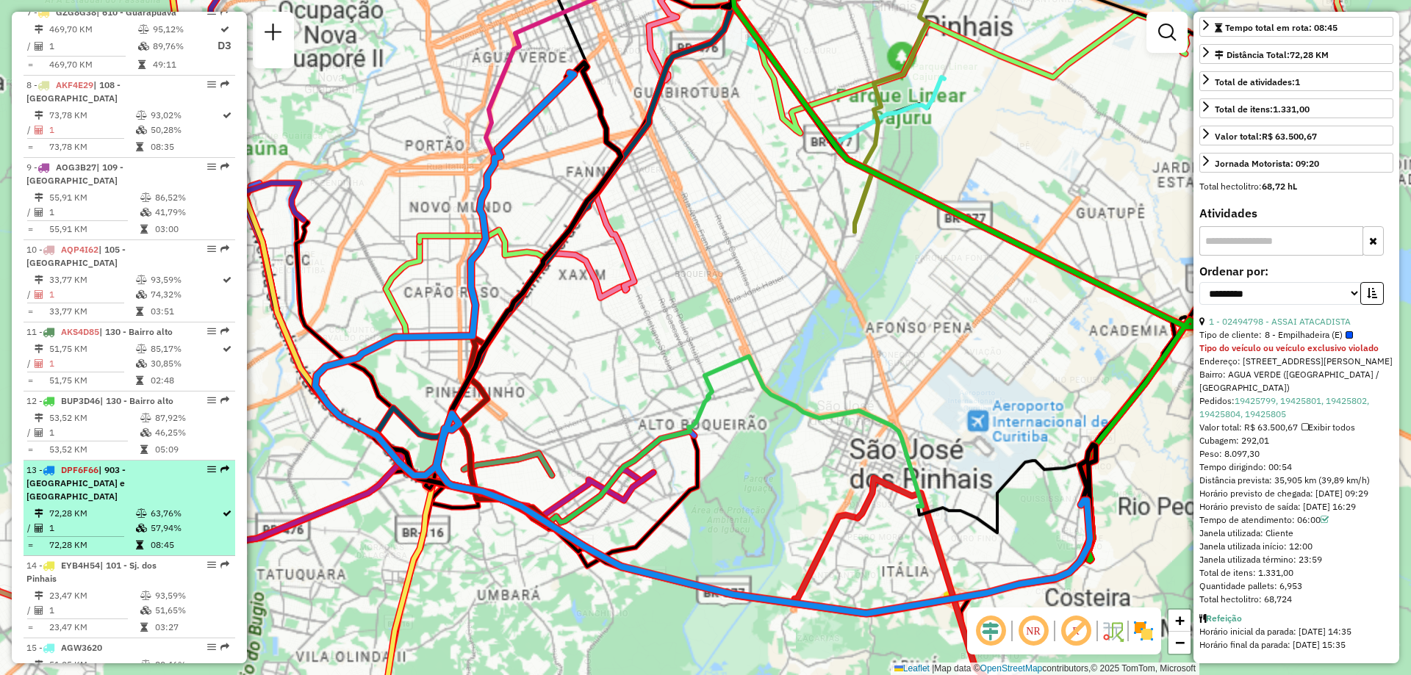
scroll to position [330, 0]
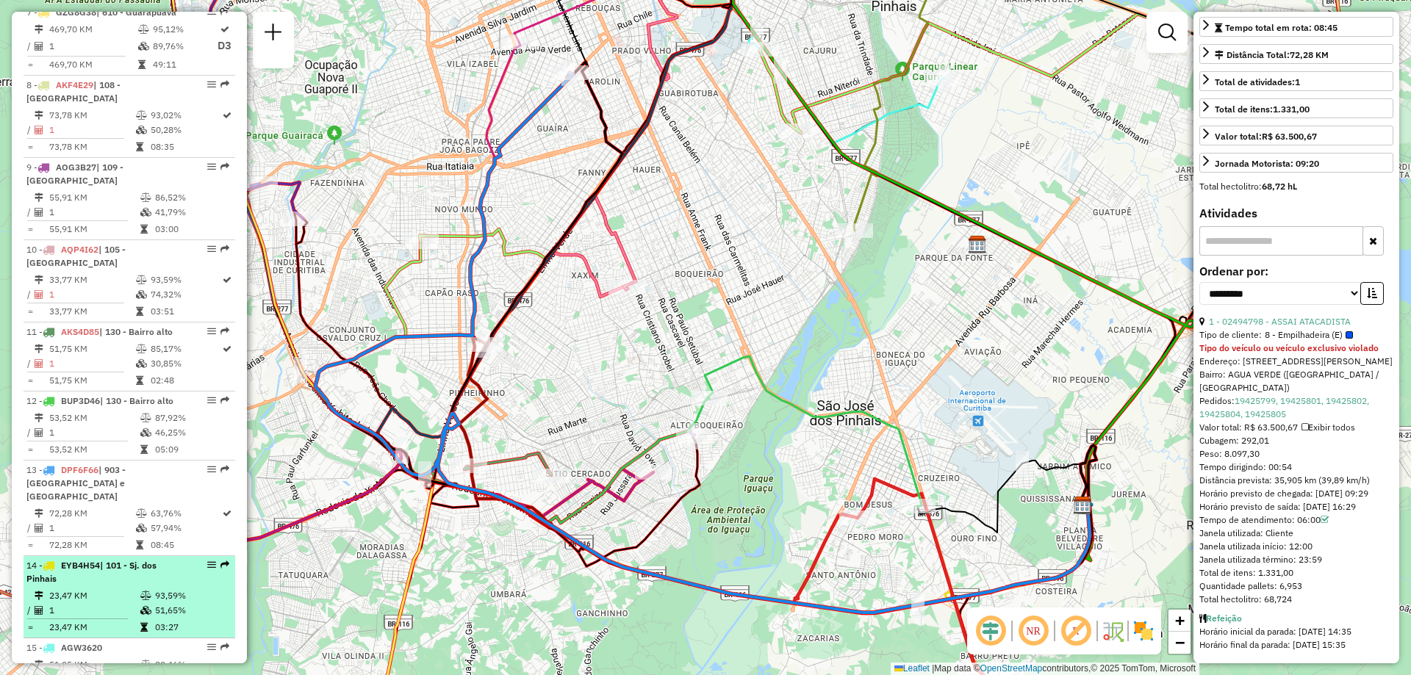
click at [95, 559] on div "14 - EYB4H54 | 101 - Sj. dos Pinhais" at bounding box center [104, 572] width 156 height 26
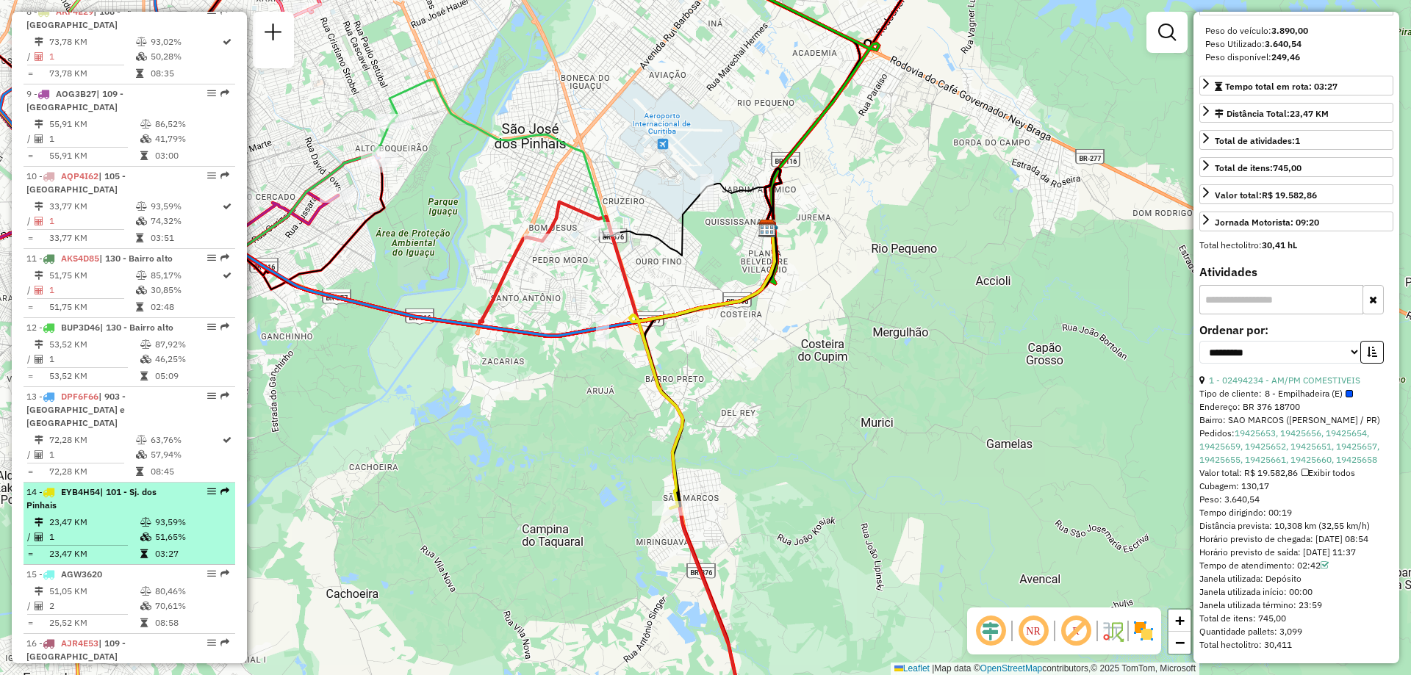
scroll to position [1175, 0]
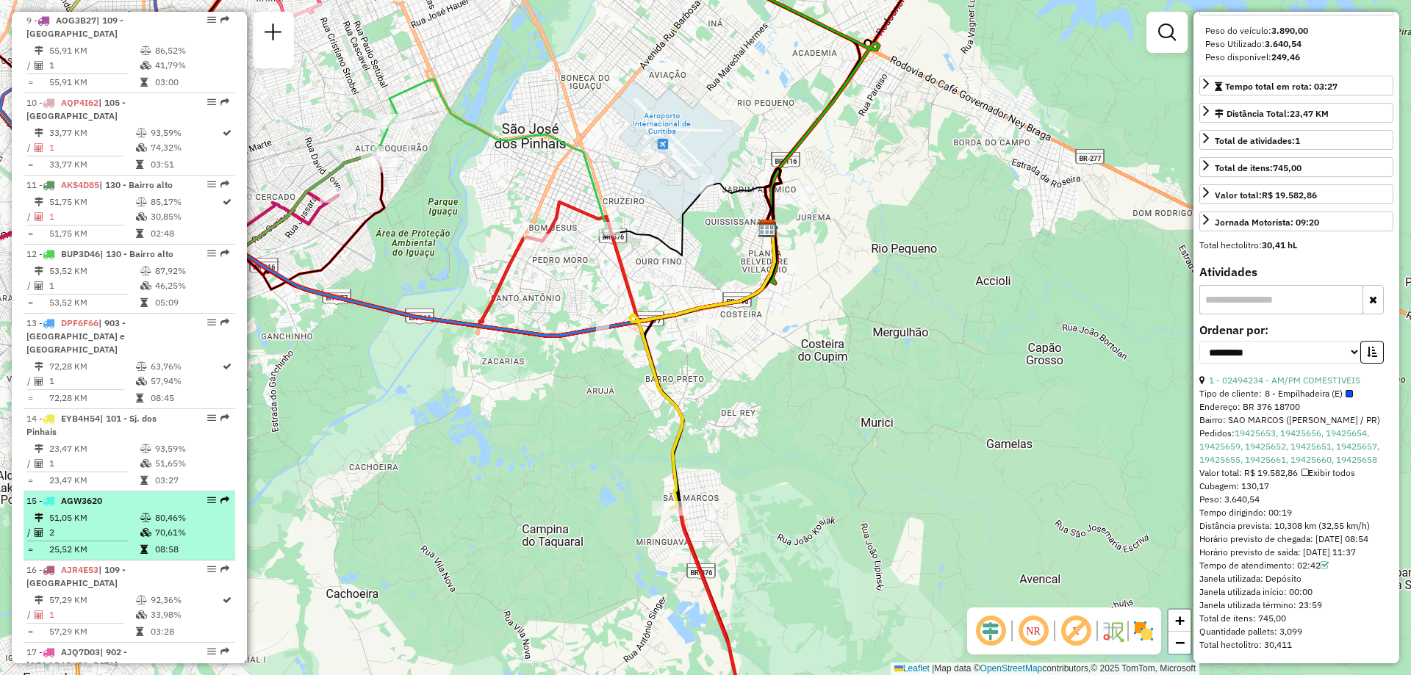
click at [126, 511] on td "51,05 KM" at bounding box center [93, 518] width 91 height 15
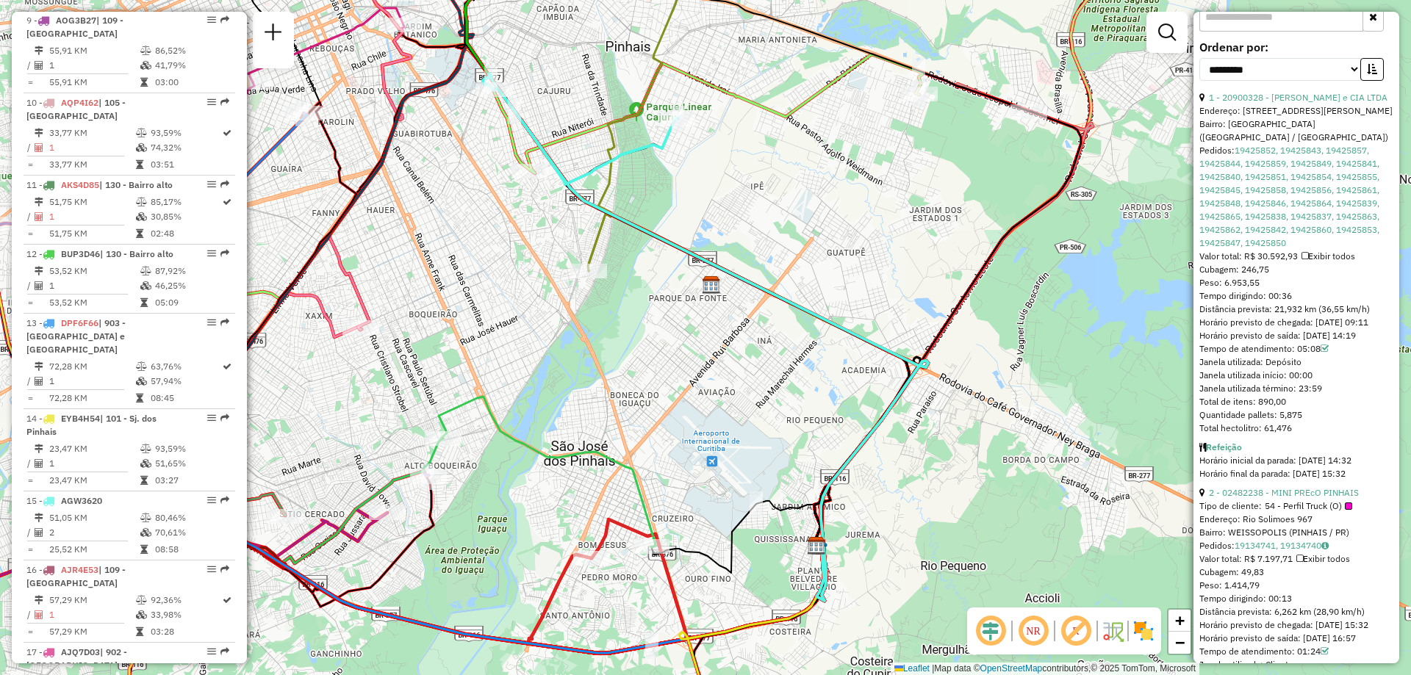
scroll to position [653, 0]
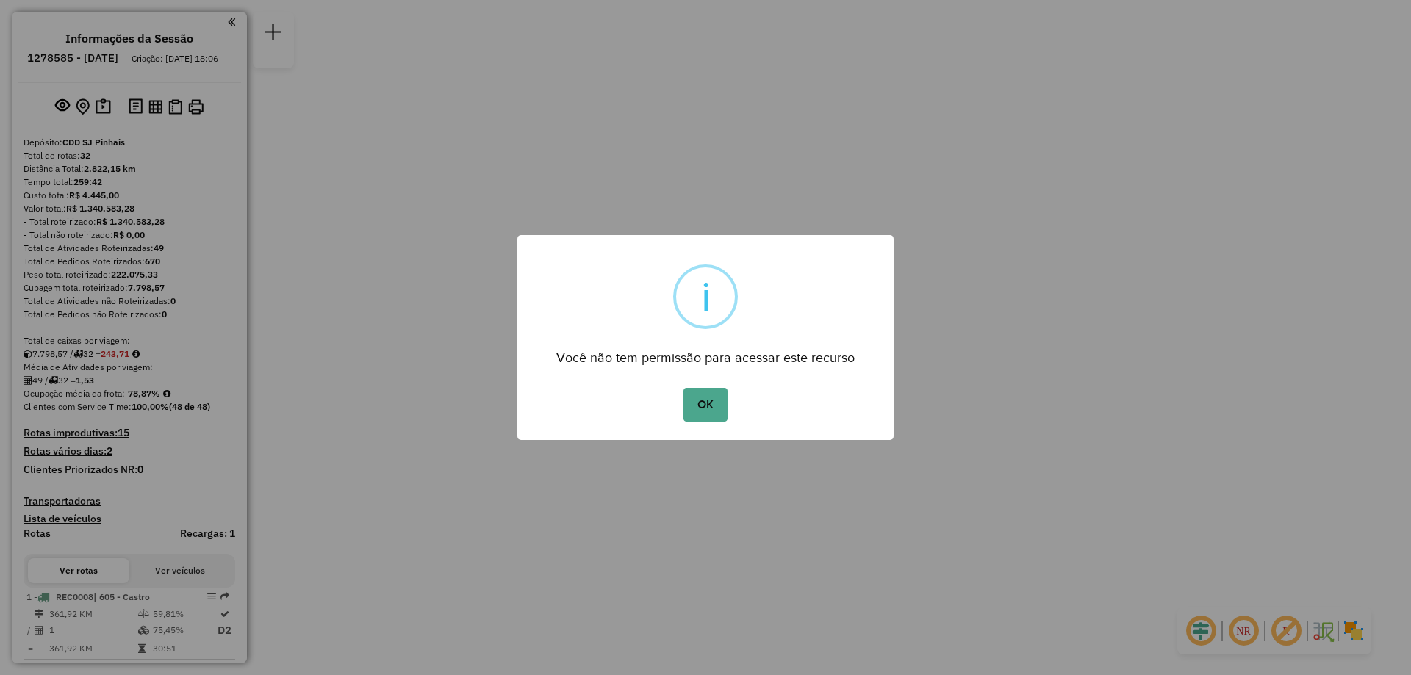
click at [683, 388] on button "OK" at bounding box center [704, 405] width 43 height 34
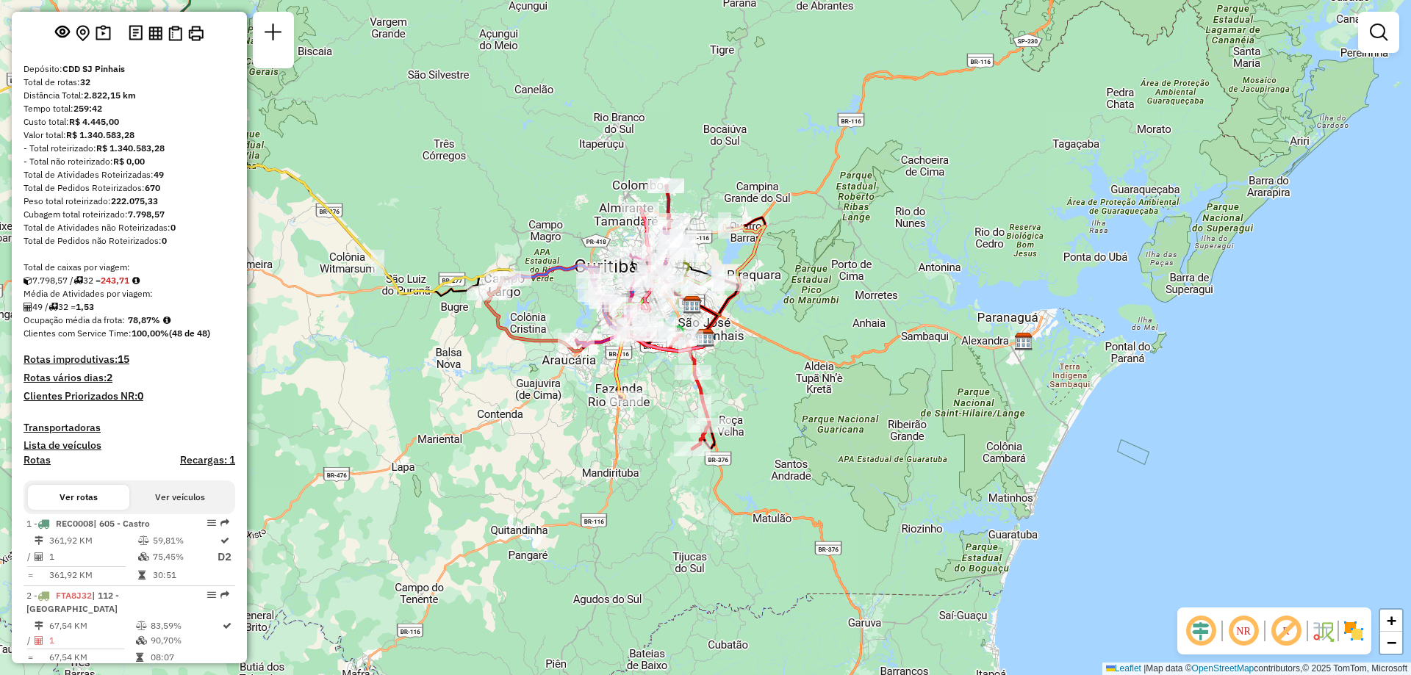
scroll to position [147, 0]
